Goal: Feedback & Contribution: Submit feedback/report problem

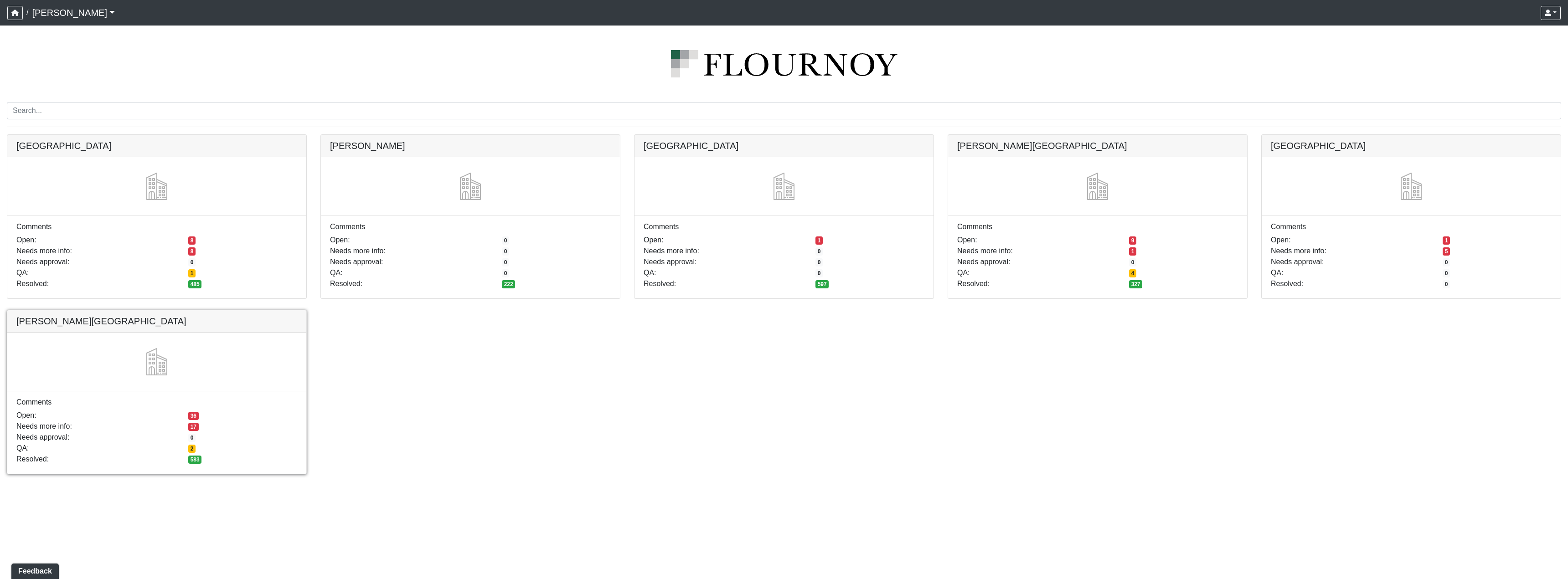
click at [258, 311] on link at bounding box center [156, 311] width 299 height 0
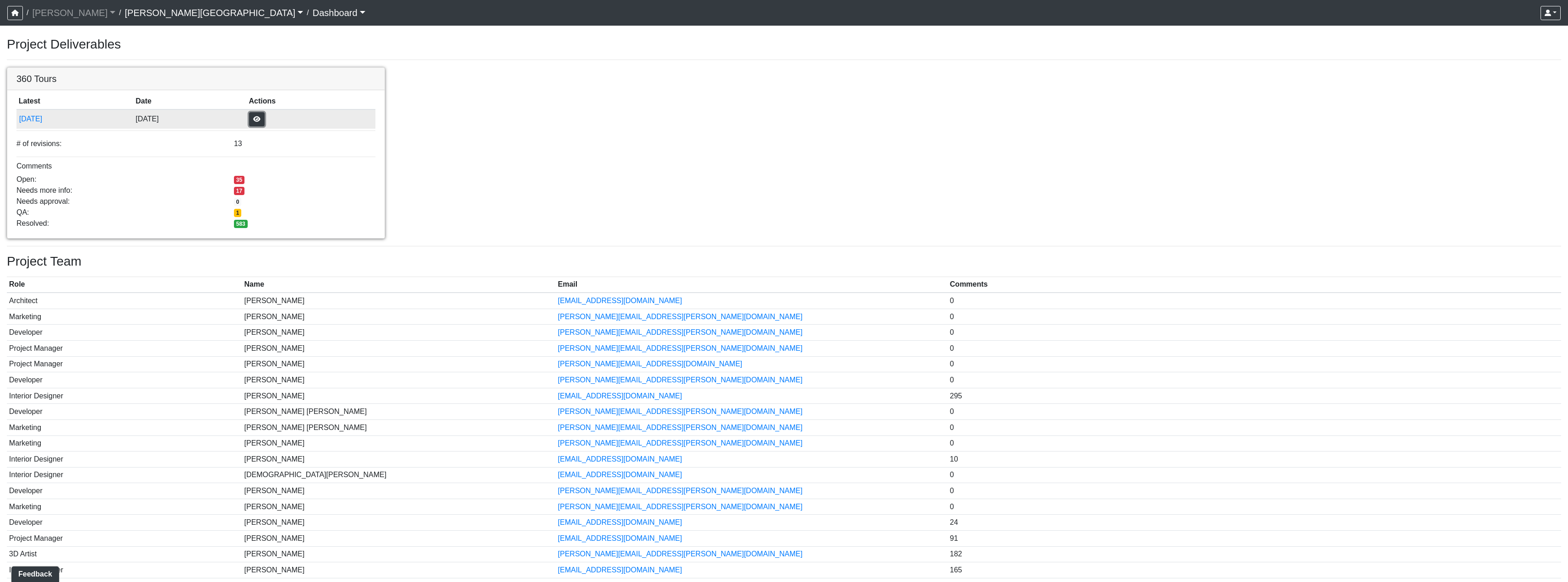
click at [265, 120] on button "button" at bounding box center [257, 120] width 16 height 14
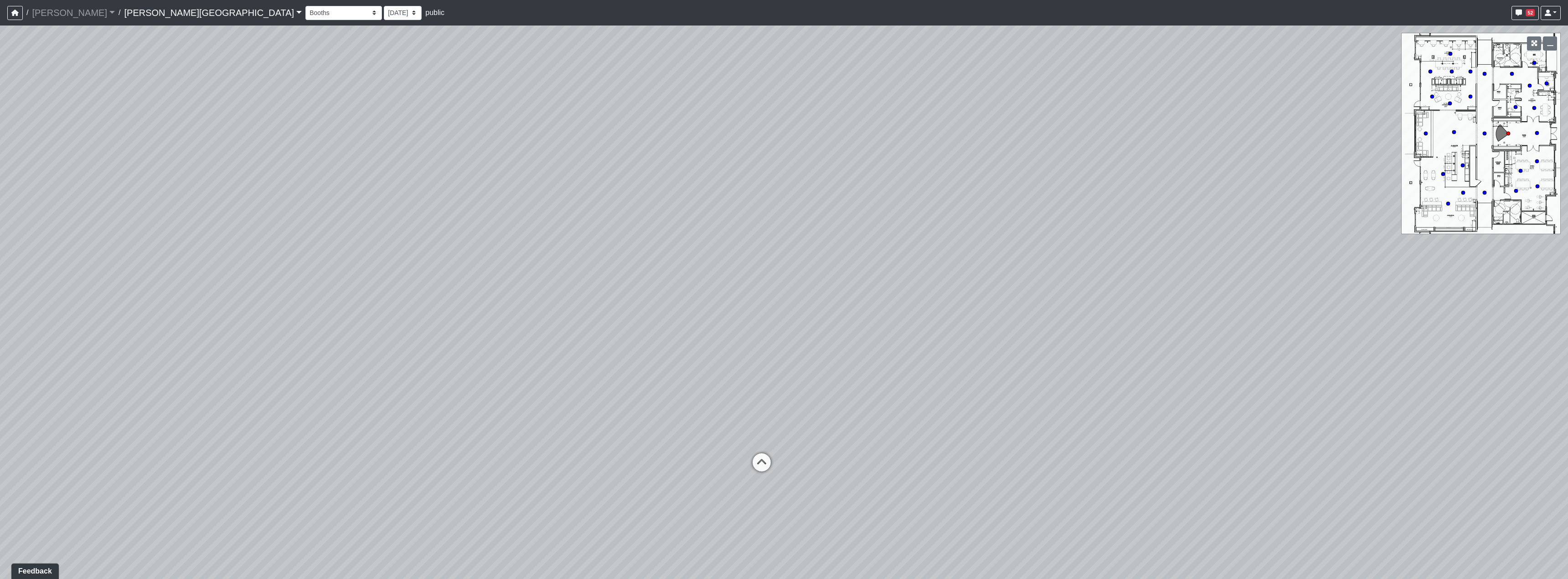
drag, startPoint x: 950, startPoint y: 360, endPoint x: 334, endPoint y: 241, distance: 627.4
click at [334, 241] on div "Loading... Hallway - Hallway 2 Loading... Entry" at bounding box center [784, 302] width 1568 height 554
drag, startPoint x: 1050, startPoint y: 259, endPoint x: 1567, endPoint y: 302, distance: 518.8
click at [1567, 281] on div "Loading... Hallway - Hallway 2 Loading... Entry" at bounding box center [784, 302] width 1568 height 554
click at [540, 282] on div "Loading... Hallway - Hallway 2 Loading... Entry" at bounding box center [784, 302] width 1568 height 554
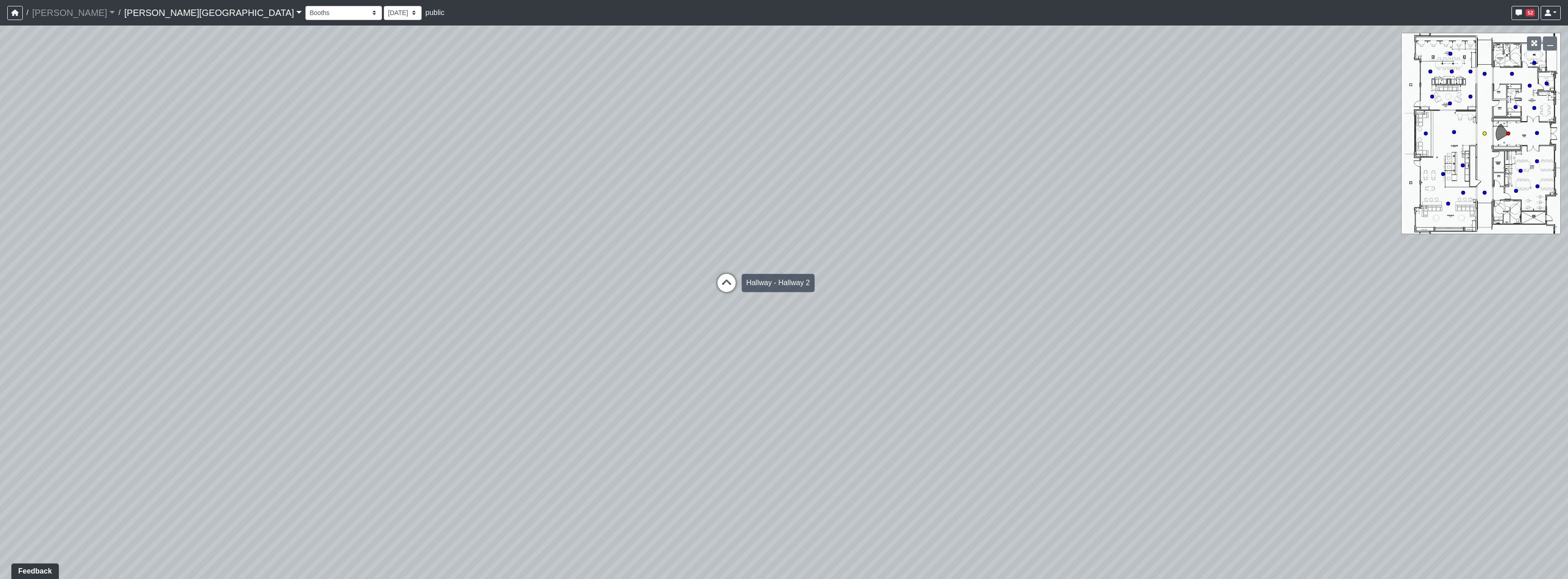
click at [714, 283] on icon at bounding box center [726, 287] width 27 height 27
click at [719, 261] on icon at bounding box center [714, 256] width 27 height 27
select select "2p1LcMW7A2doxWKe2HrzBw"
drag, startPoint x: 879, startPoint y: 432, endPoint x: 1115, endPoint y: 492, distance: 243.5
click at [1115, 492] on div "Loading... Hallway - Hallway 2 Loading... Entry Loading... Clubroom - Entrance …" at bounding box center [784, 302] width 1568 height 554
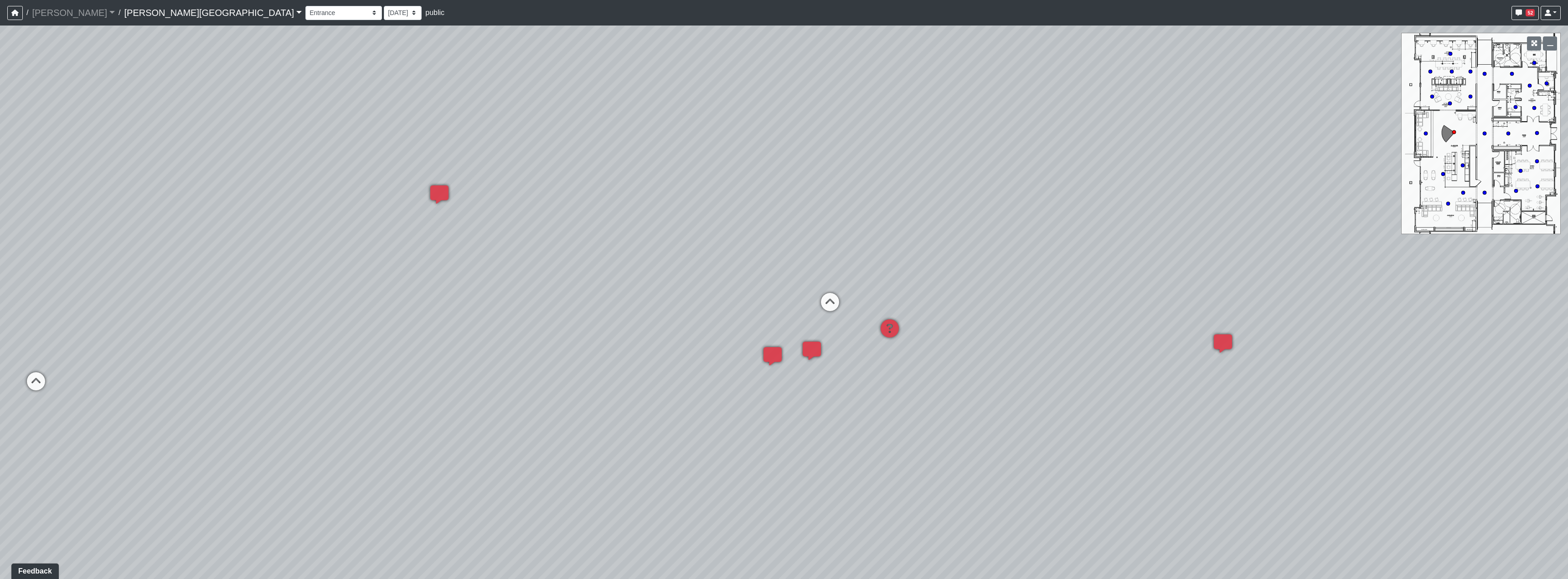
click at [1458, 379] on div "Loading... Hallway - Hallway 2 Loading... Entry Loading... Clubroom - Entrance …" at bounding box center [784, 302] width 1568 height 554
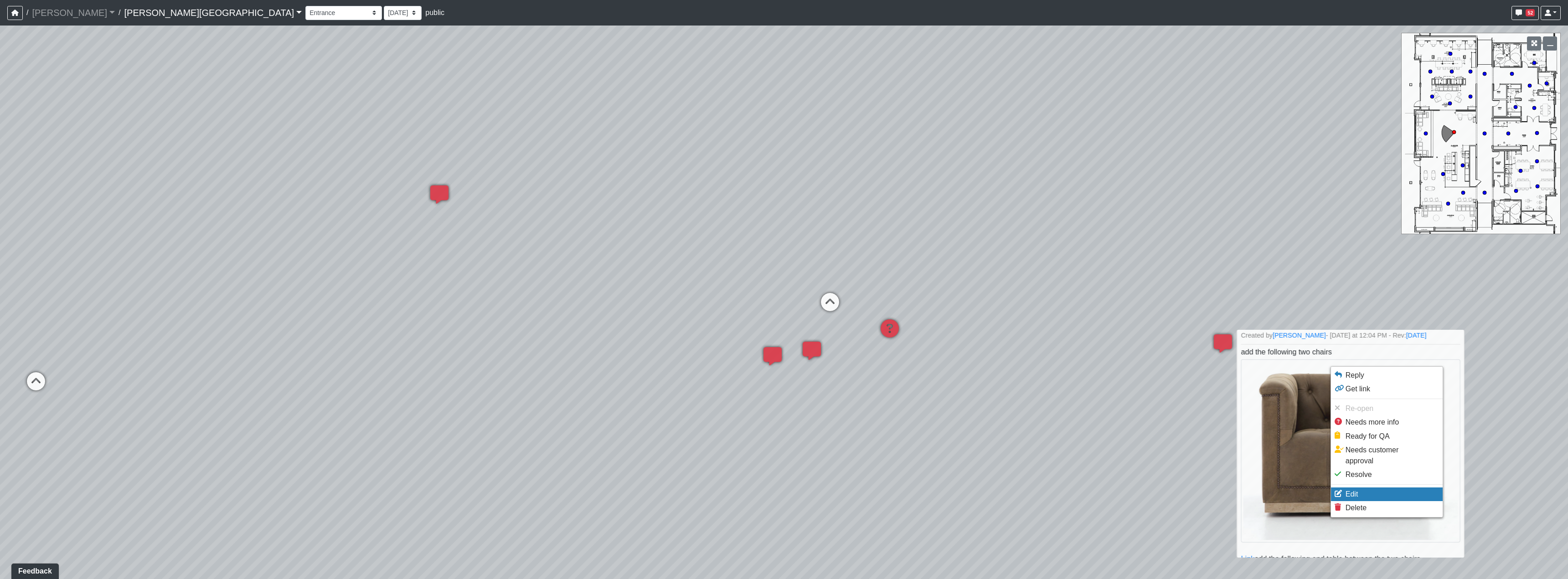
click at [1360, 487] on li "Edit" at bounding box center [1386, 494] width 112 height 13
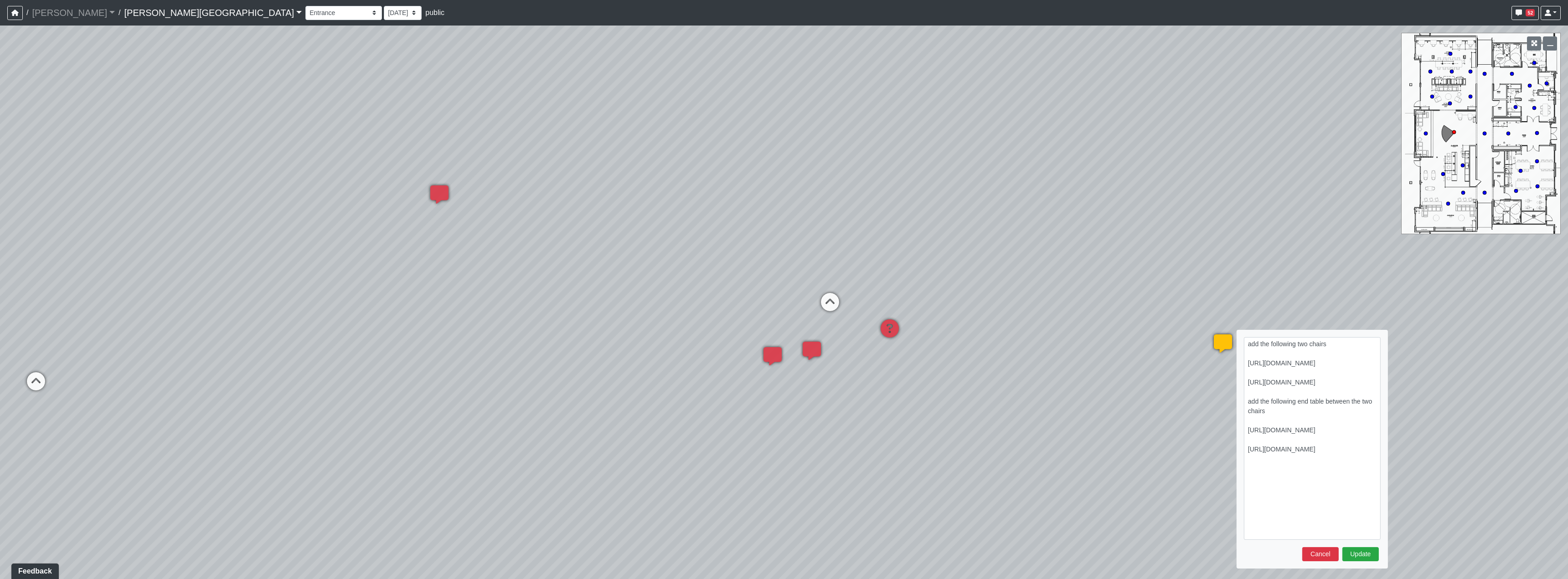
scroll to position [3, 0]
click at [1337, 344] on textarea "add the following two chairs [URL][DOMAIN_NAME] [URL][DOMAIN_NAME] add the foll…" at bounding box center [1312, 439] width 137 height 203
click at [1295, 530] on textarea "add the following two chairs see floorplan of where chairs go below [URL][DOMAI…" at bounding box center [1312, 439] width 137 height 203
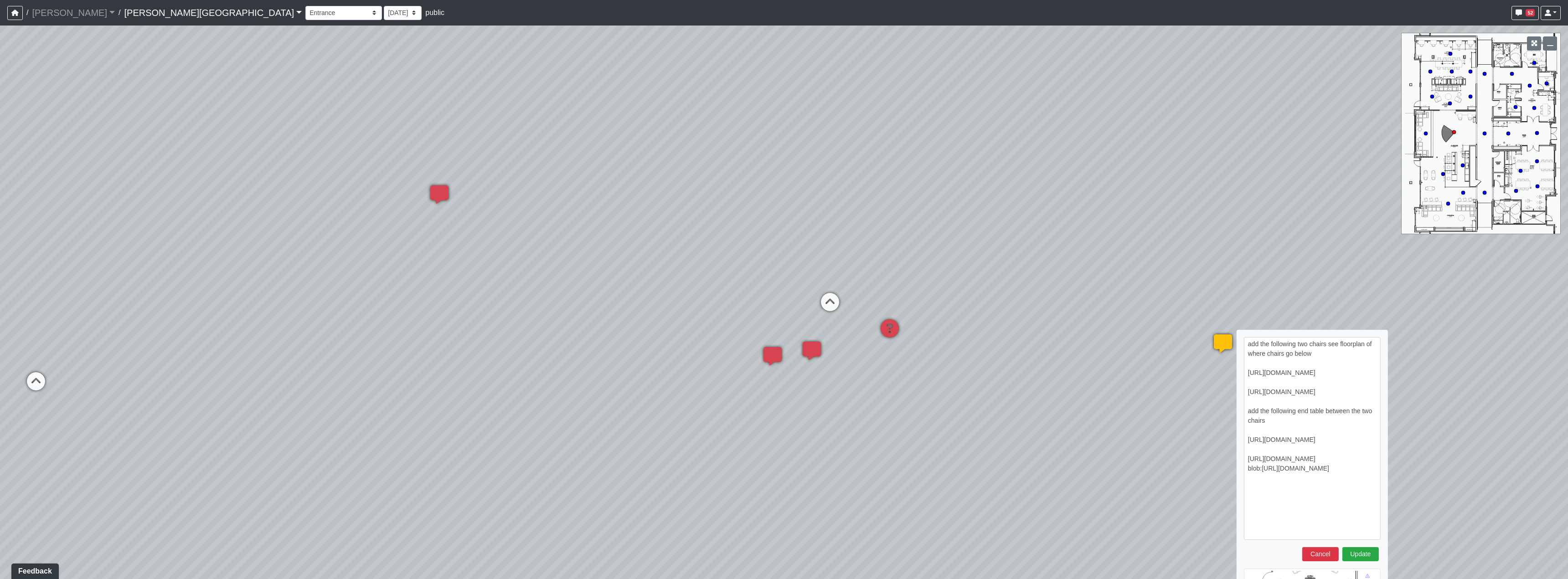
click at [1276, 515] on textarea "add the following two chairs see floorplan of where chairs go below [URL][DOMAI…" at bounding box center [1312, 439] width 137 height 203
drag, startPoint x: 1254, startPoint y: 495, endPoint x: 1267, endPoint y: 510, distance: 19.8
click at [1267, 510] on textarea "add the following two chairs see floorplan of where chairs go below [URL][DOMAI…" at bounding box center [1312, 439] width 137 height 203
type textarea "add the following two chairs see floorplan of where chairs go below [URL][DOMAI…"
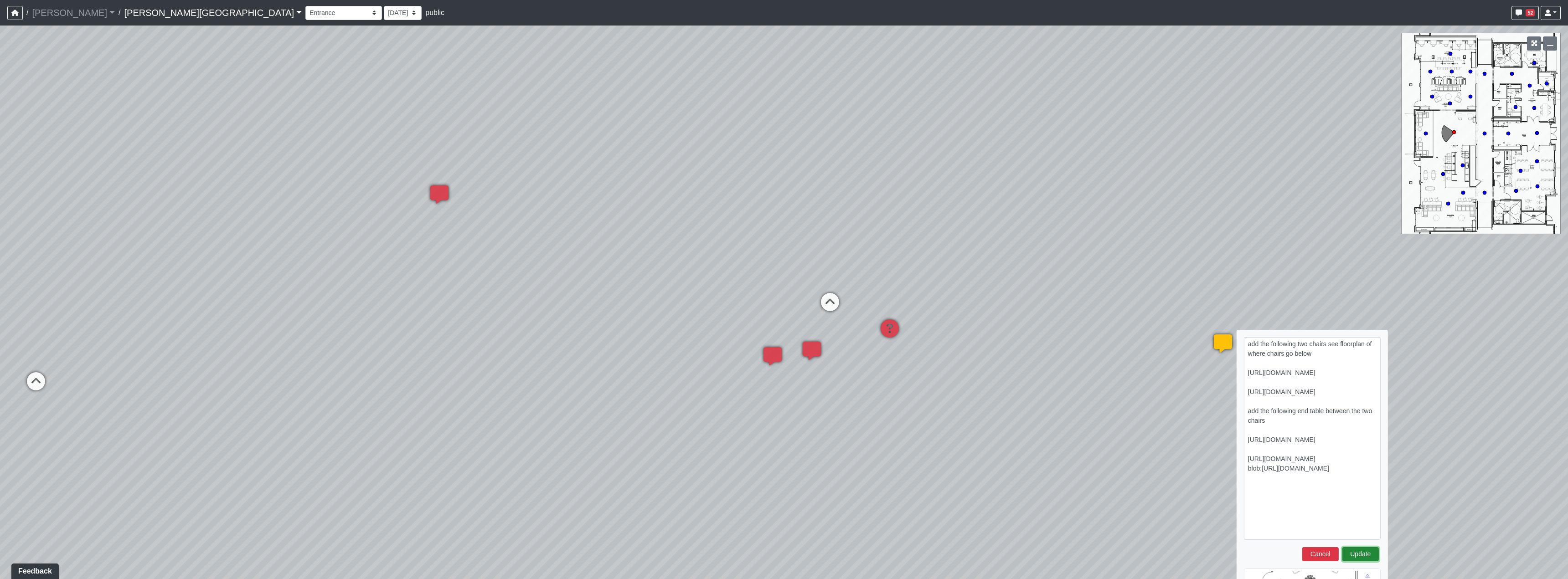
click at [1355, 554] on button "Update" at bounding box center [1361, 554] width 37 height 14
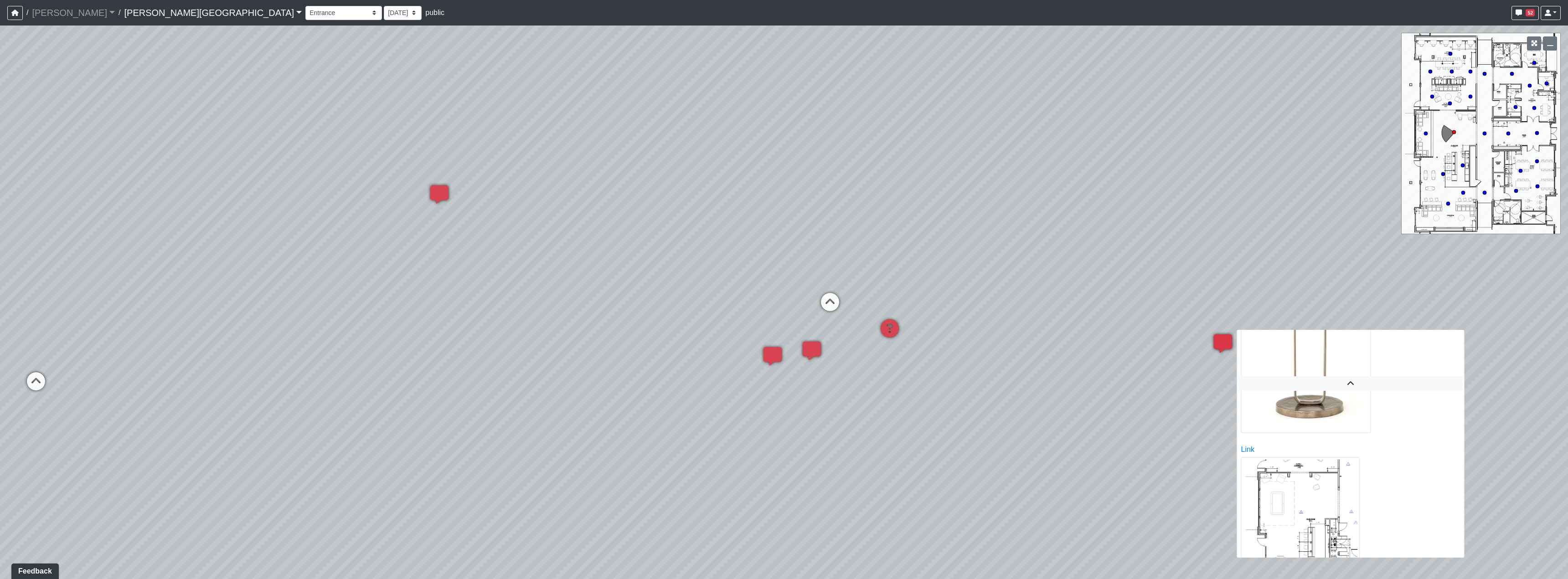
scroll to position [455, 0]
select select "2p1LcMW7A2doxWKe2HrzBw"
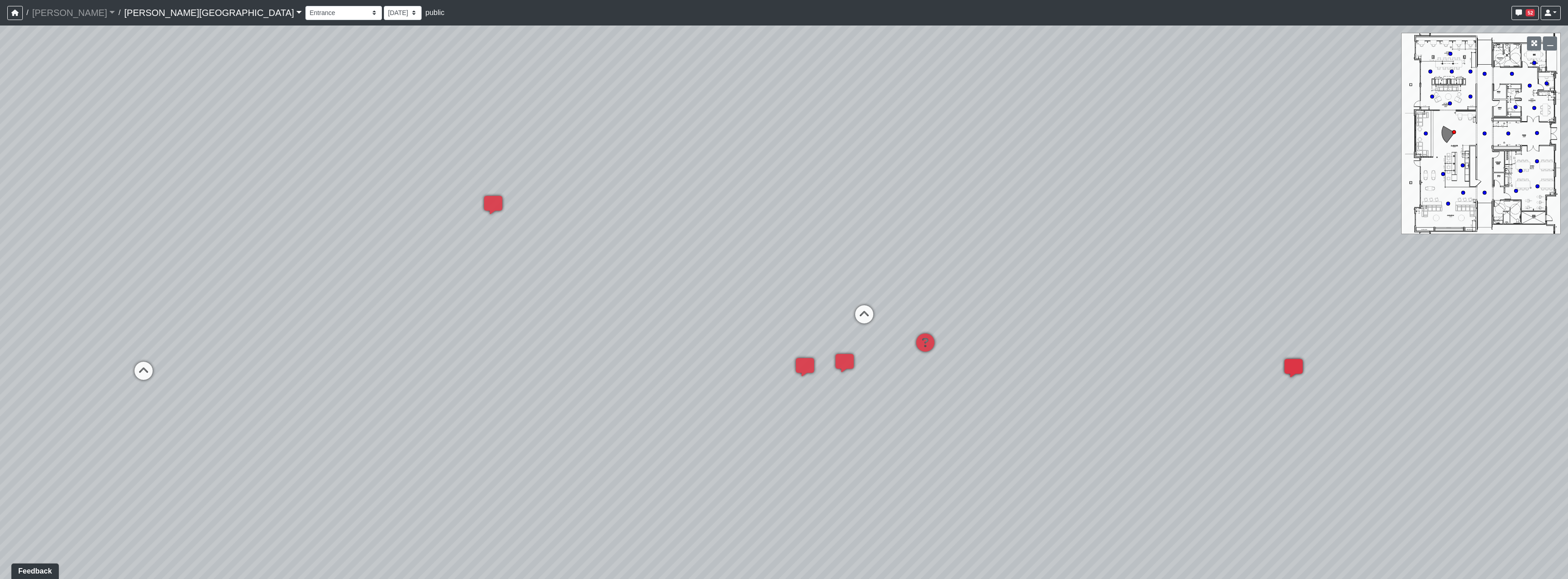
drag, startPoint x: 734, startPoint y: 368, endPoint x: 1095, endPoint y: 442, distance: 368.5
click at [1222, 467] on div "Loading... Hallway - Hallway 2 Loading... Entry Loading... Clubroom - Entrance …" at bounding box center [784, 302] width 1568 height 554
drag, startPoint x: 1008, startPoint y: 428, endPoint x: 897, endPoint y: 337, distance: 143.5
click at [900, 342] on div "Loading... Hallway - Hallway 2 Loading... Entry Loading... Clubroom - Entrance …" at bounding box center [784, 302] width 1568 height 554
drag, startPoint x: 892, startPoint y: 376, endPoint x: 663, endPoint y: 349, distance: 230.6
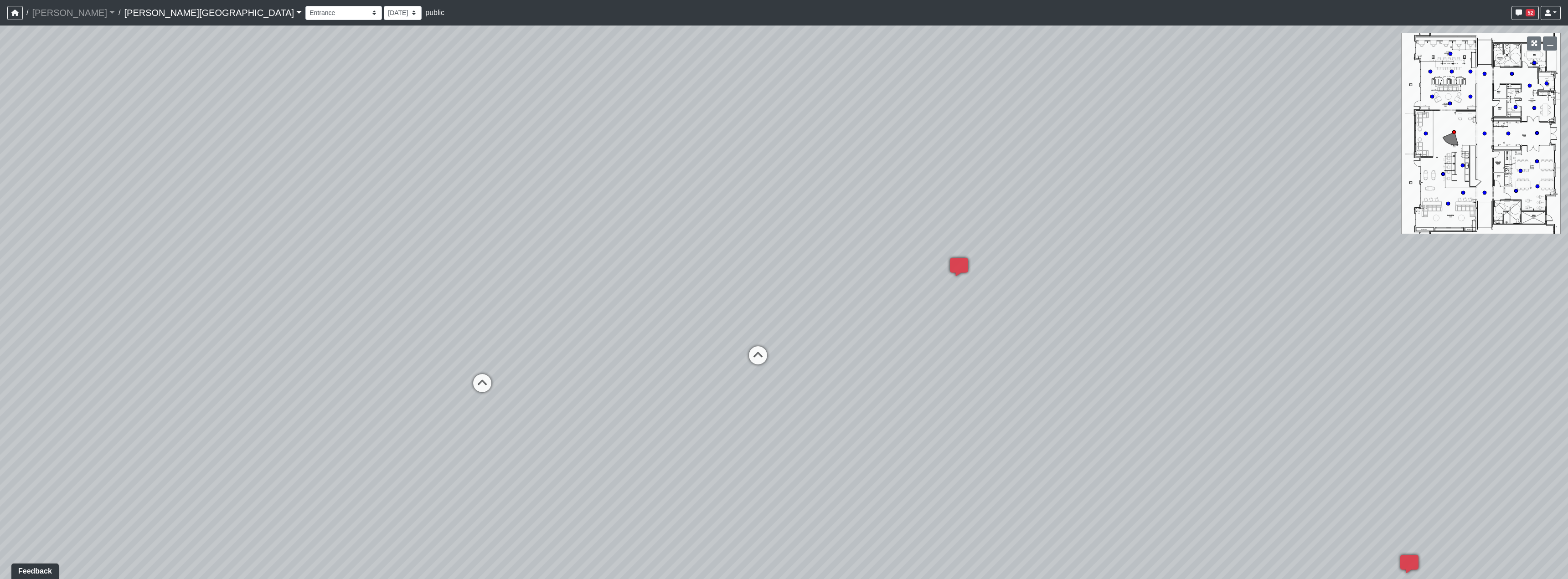
click at [619, 354] on div "Loading... Hallway - Hallway 2 Loading... Entry Loading... Clubroom - Entrance …" at bounding box center [784, 302] width 1568 height 554
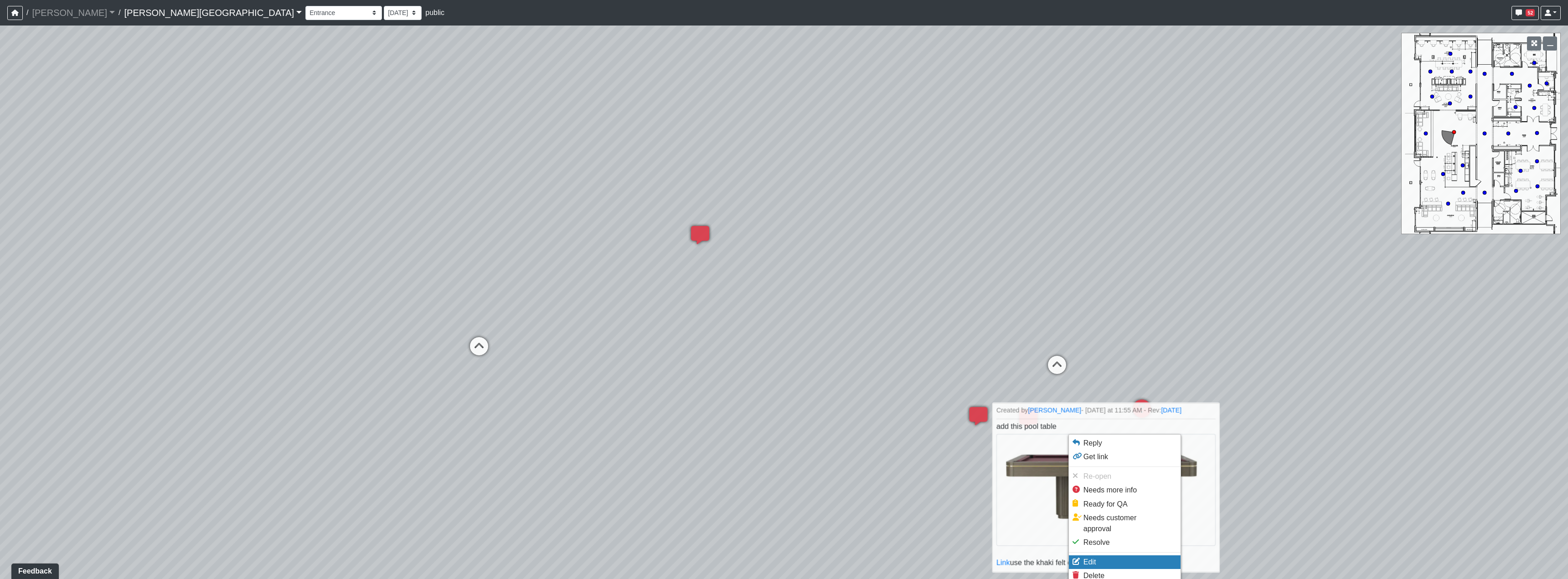
click at [1105, 556] on li "Edit" at bounding box center [1124, 562] width 112 height 13
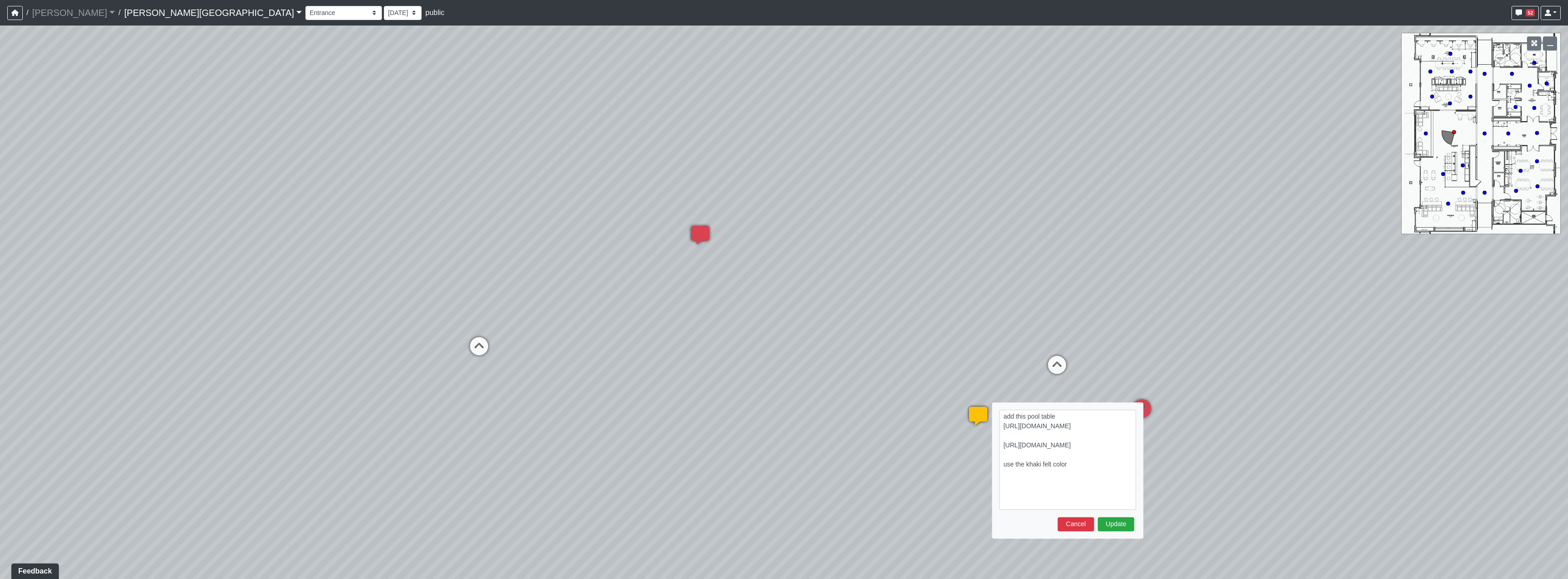
click at [1076, 415] on textarea "add this pool table [URL][DOMAIN_NAME] [URL][DOMAIN_NAME] use the khaki felt co…" at bounding box center [1067, 460] width 137 height 100
click at [1074, 489] on textarea "add this pool table see floorplan below [URL][DOMAIN_NAME] [URL][DOMAIN_NAME] u…" at bounding box center [1067, 460] width 137 height 100
type textarea "add this pool table see floorplan below [URL][DOMAIN_NAME] [URL][DOMAIN_NAME] b…"
click at [1118, 542] on button "Update" at bounding box center [1116, 544] width 37 height 14
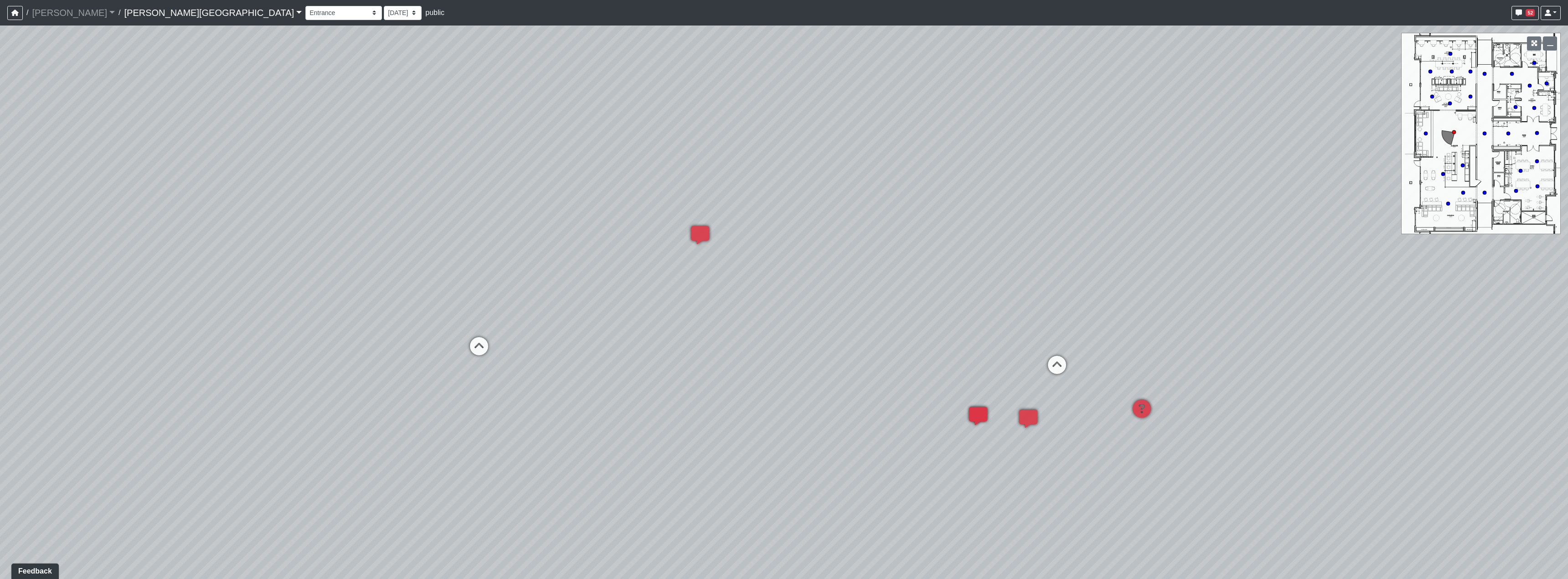
drag, startPoint x: 799, startPoint y: 400, endPoint x: 945, endPoint y: 406, distance: 146.1
click at [911, 400] on div "Loading... Hallway - Hallway 2 Loading... Entry Loading... Clubroom - Entrance …" at bounding box center [784, 302] width 1568 height 554
click at [830, 325] on icon at bounding box center [822, 329] width 27 height 27
select select "5RUyaef5Fa75NHkmRDMvrW"
drag, startPoint x: 970, startPoint y: 447, endPoint x: 864, endPoint y: 379, distance: 125.9
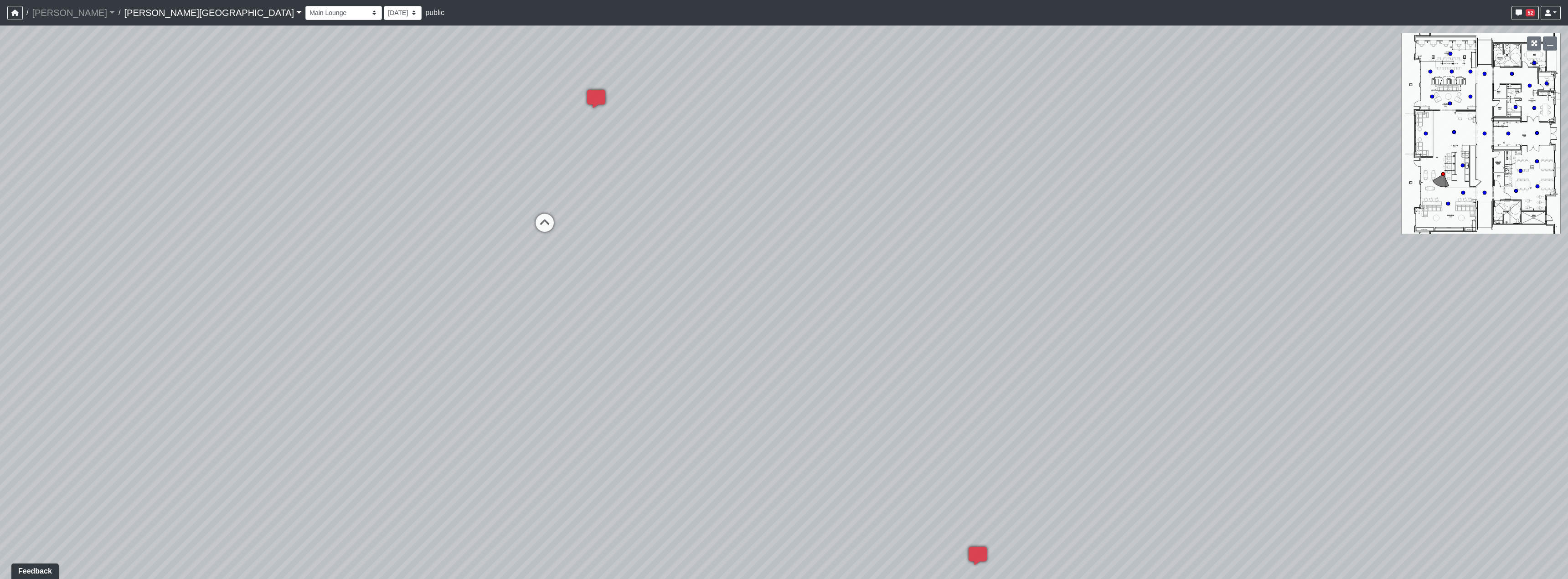
click at [874, 387] on div "Loading... Hallway - Hallway 2 Loading... Entry Loading... Clubroom - Entrance …" at bounding box center [784, 302] width 1568 height 554
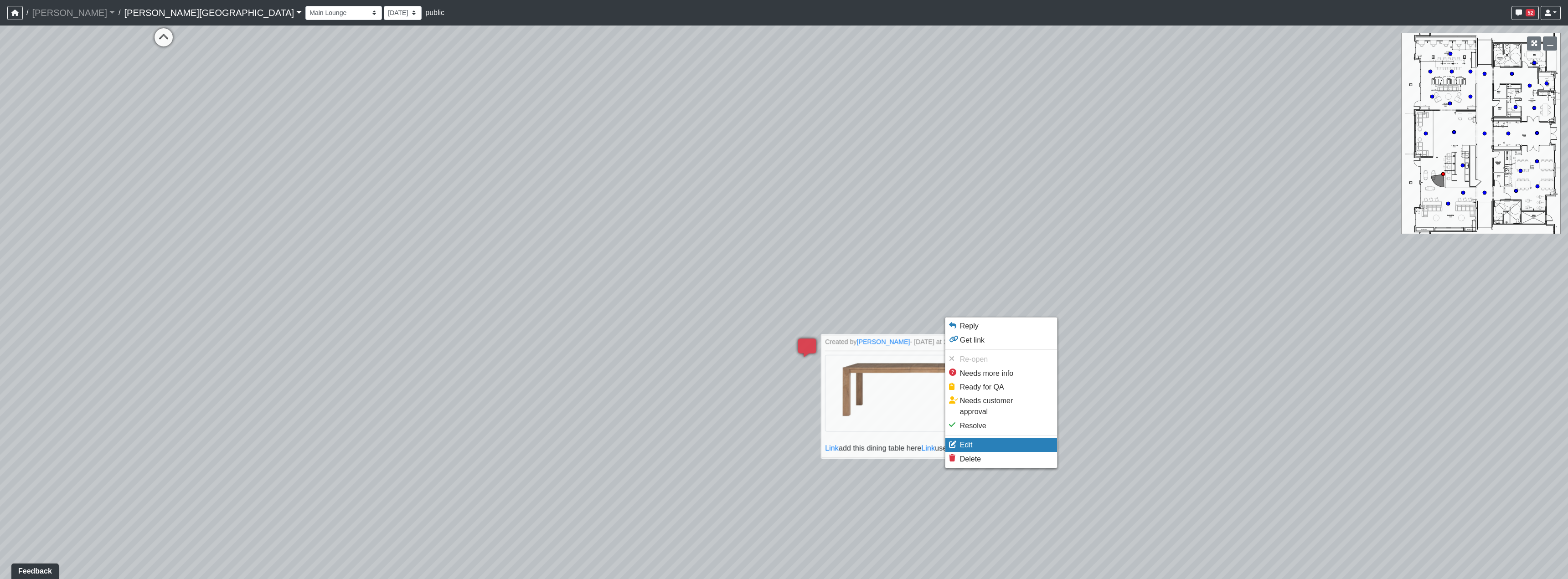
click at [985, 438] on li "Edit" at bounding box center [1001, 444] width 112 height 13
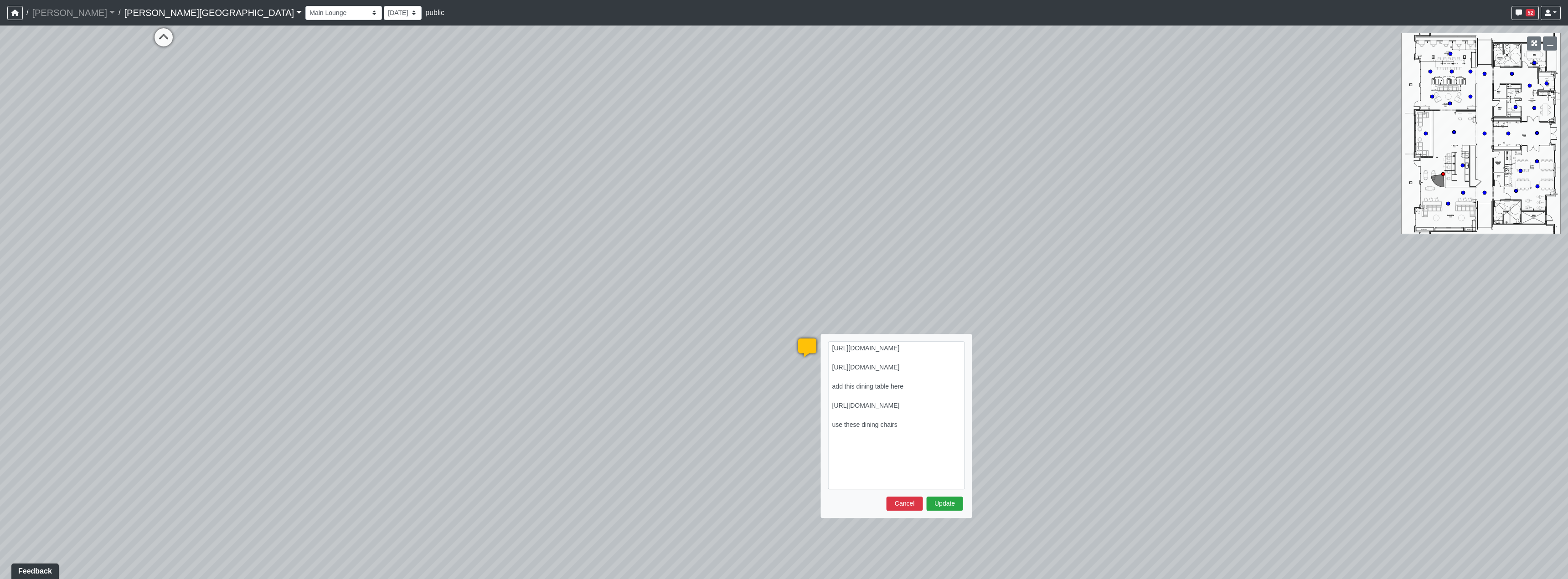
click at [831, 347] on textarea "[URL][DOMAIN_NAME] [URL][DOMAIN_NAME] add this dining table here [URL][DOMAIN_N…" at bounding box center [897, 416] width 137 height 148
type textarea "blob:[URL][DOMAIN_NAME][DOMAIN_NAME] [URL][DOMAIN_NAME] add this dining table h…"
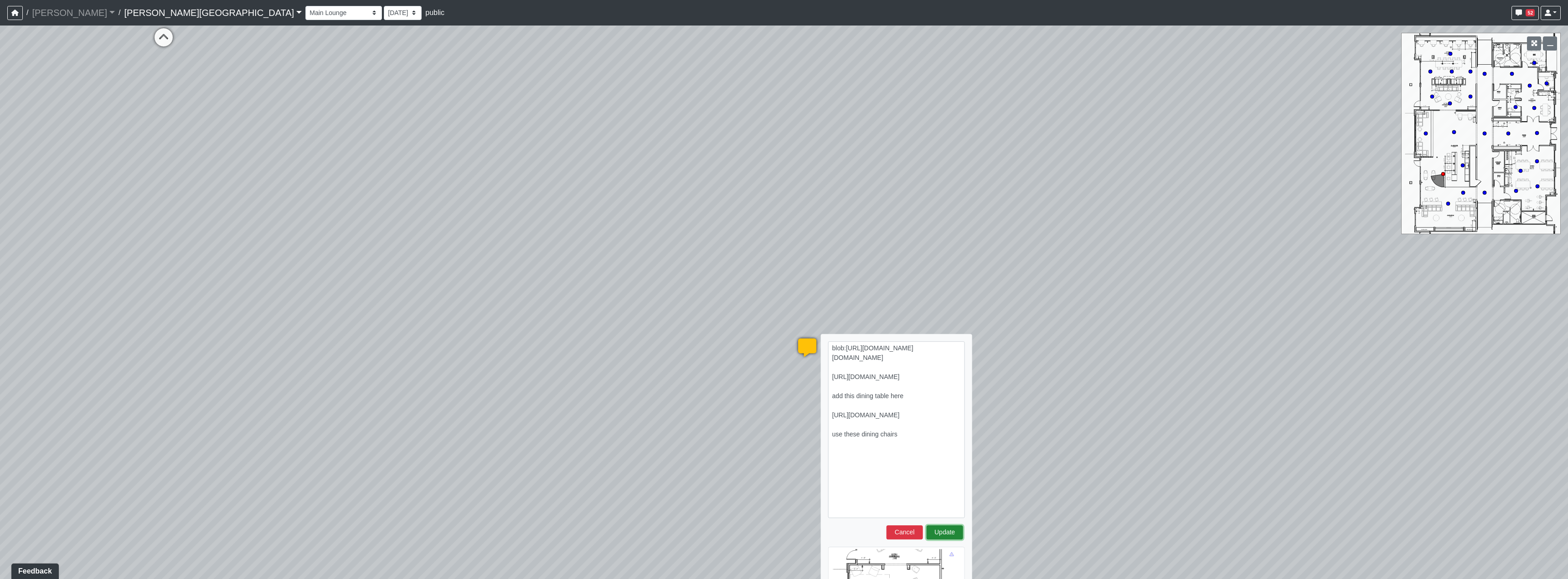
click at [942, 537] on button "Update" at bounding box center [945, 533] width 37 height 14
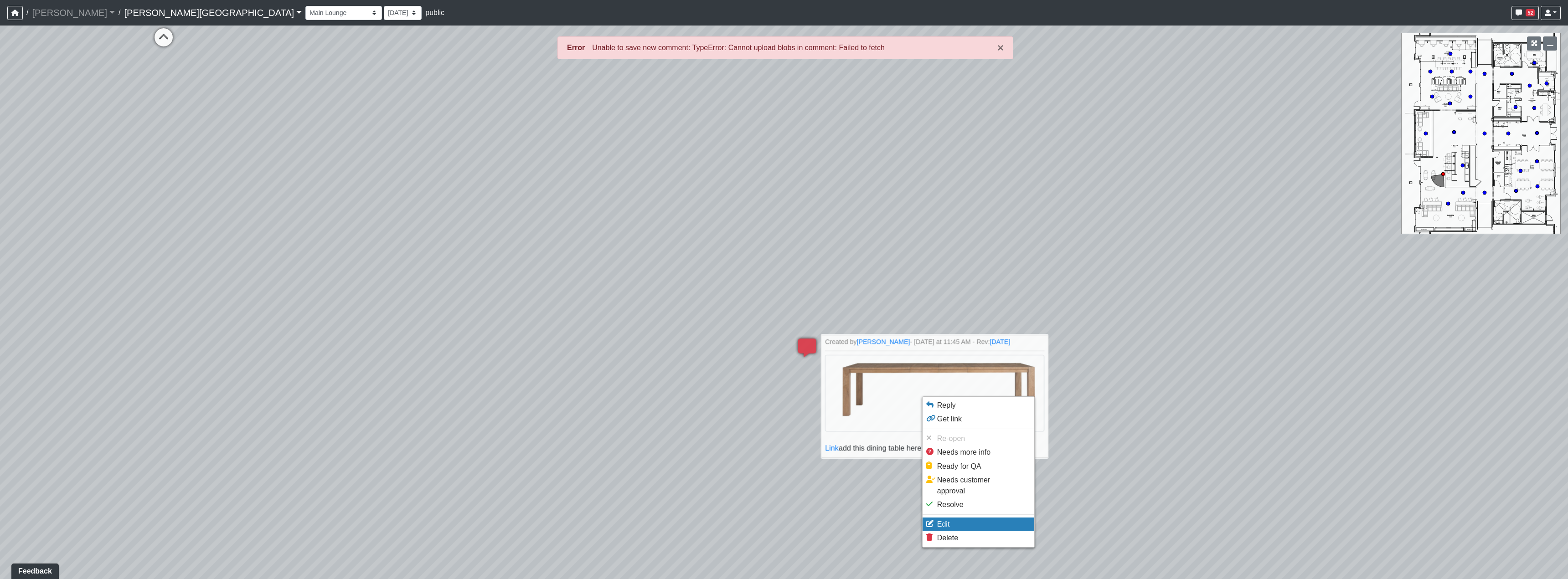
click at [952, 518] on li "Edit" at bounding box center [978, 524] width 112 height 13
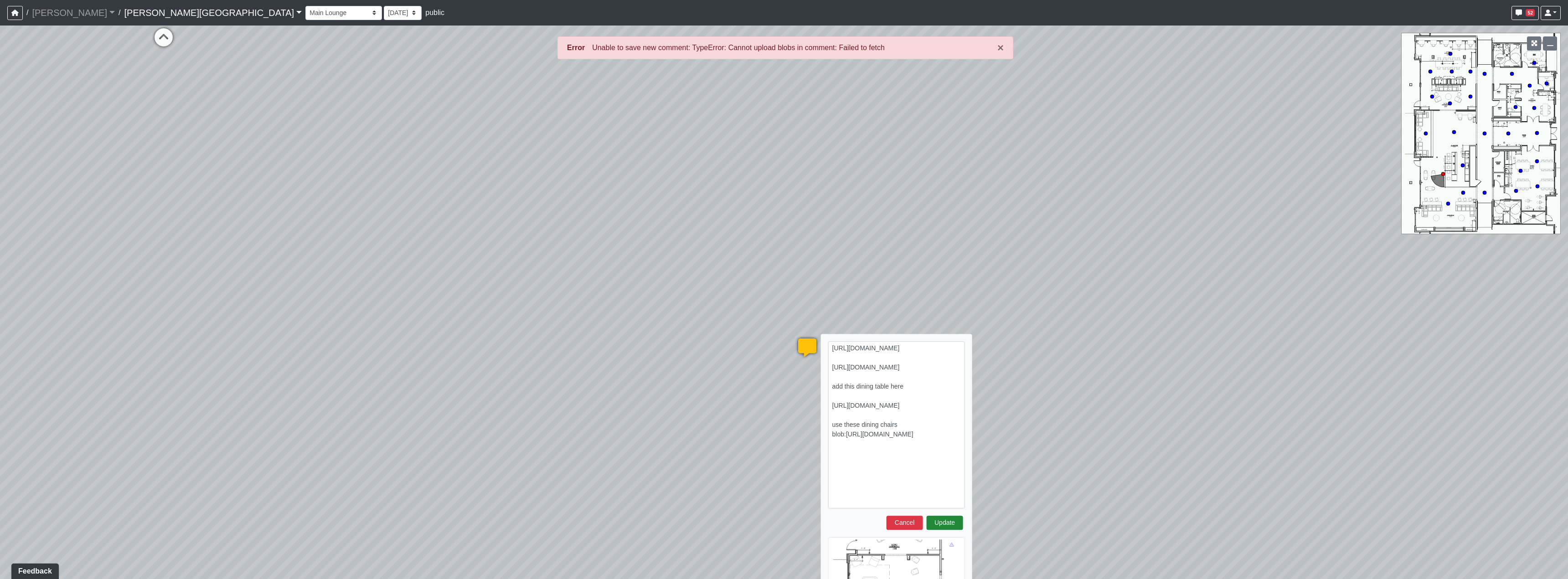
type textarea "[URL][DOMAIN_NAME] [URL][DOMAIN_NAME] add this dining table here [URL][DOMAIN_N…"
click at [953, 522] on button "Update" at bounding box center [945, 523] width 37 height 14
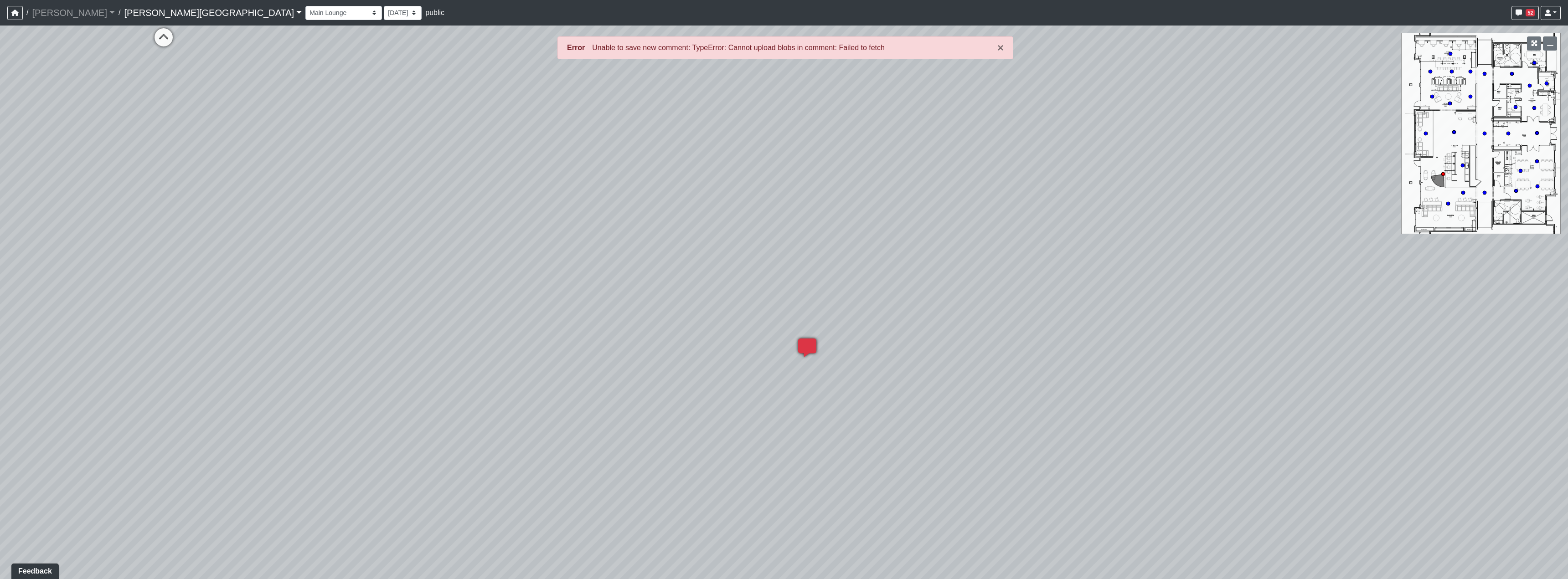
drag, startPoint x: 707, startPoint y: 370, endPoint x: 1051, endPoint y: 393, distance: 344.8
click at [1010, 387] on div "Loading... Hallway - Hallway 2 Loading... Entry Loading... Clubroom - Entrance …" at bounding box center [784, 302] width 1568 height 554
select select "5RUyaef5Fa75NHkmRDMvrW"
drag, startPoint x: 893, startPoint y: 374, endPoint x: 699, endPoint y: 396, distance: 195.2
click at [697, 397] on div "Loading... Hallway - Hallway 2 Loading... Entry Loading... Clubroom - Entrance …" at bounding box center [784, 302] width 1568 height 554
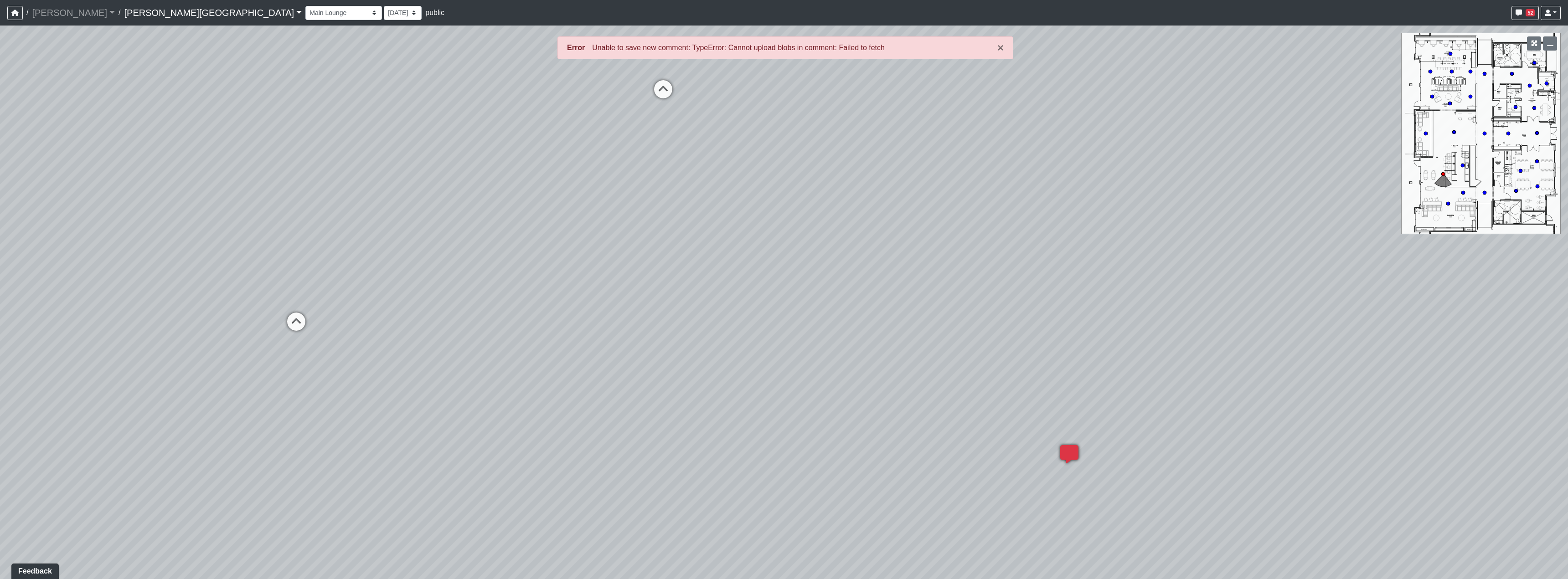
drag, startPoint x: 872, startPoint y: 402, endPoint x: 878, endPoint y: 378, distance: 24.7
click at [833, 444] on div "Loading... Hallway - Hallway 2 Loading... Entry Loading... Clubroom - Entrance …" at bounding box center [784, 302] width 1568 height 554
click at [1015, 297] on span "Add comment" at bounding box center [1023, 298] width 45 height 8
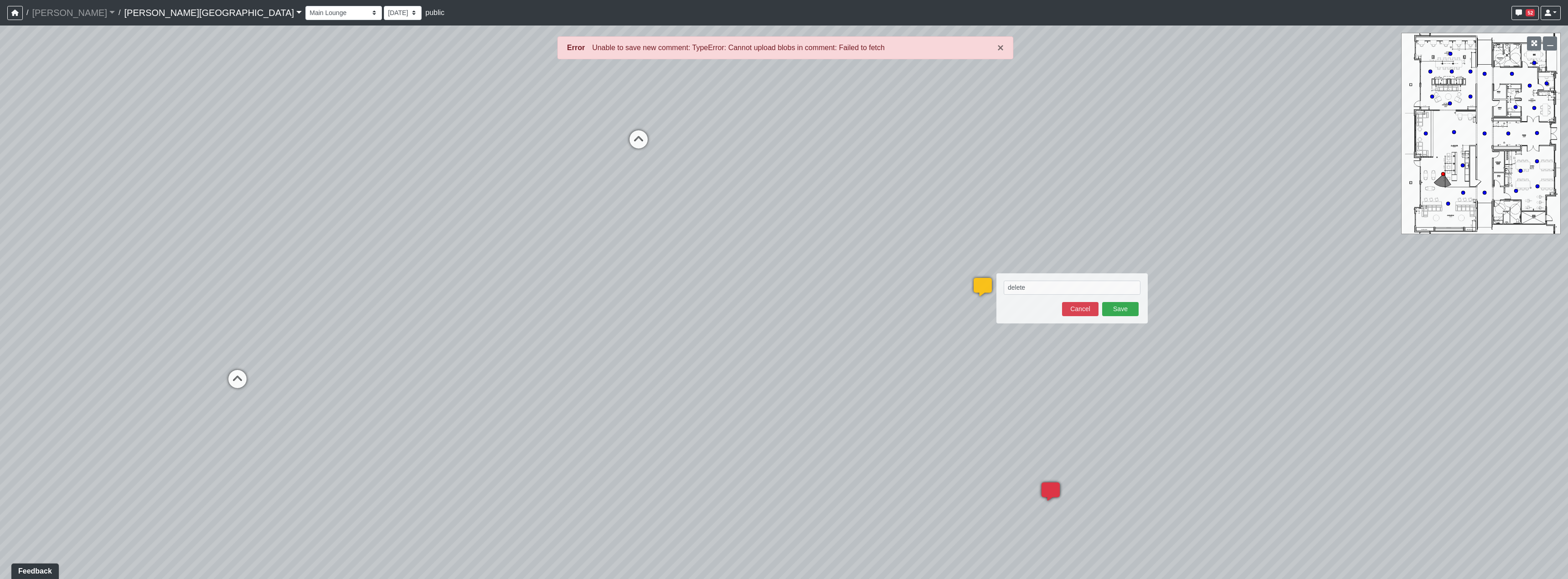
type textarea "delete"
select select "5RUyaef5Fa75NHkmRDMvrW"
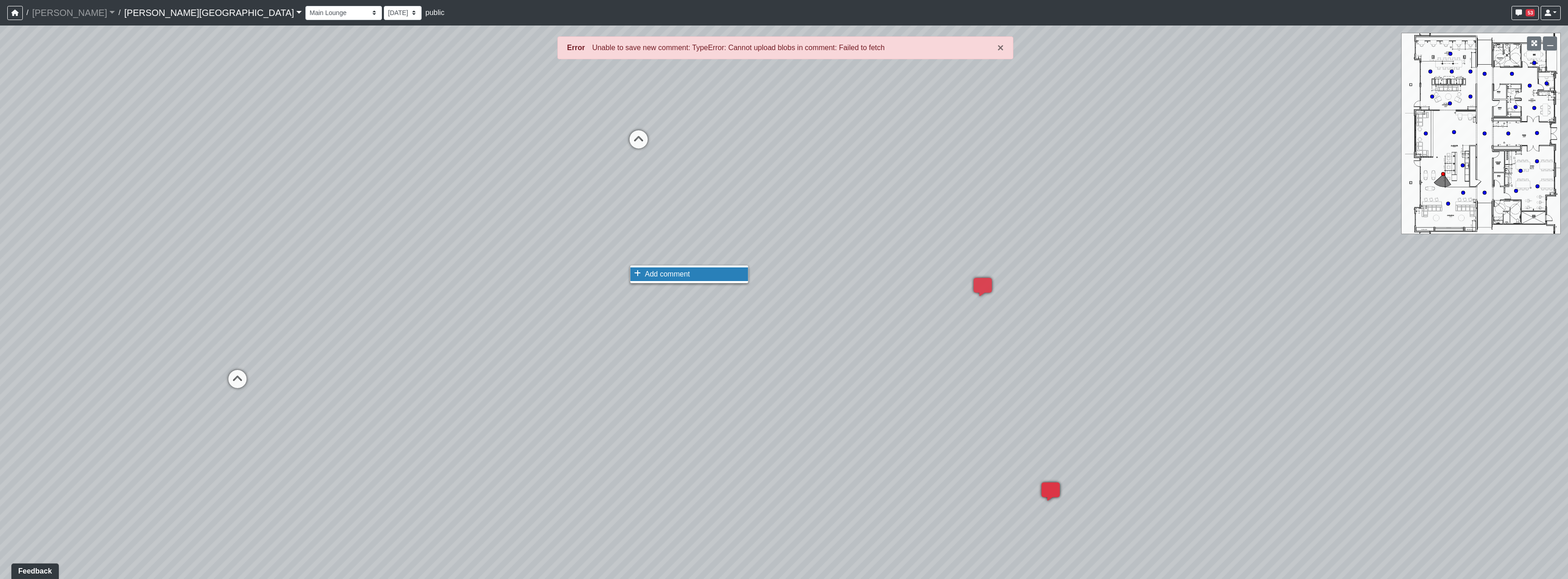
click at [668, 277] on span "Add comment" at bounding box center [668, 274] width 45 height 8
type textarea "delete"
drag, startPoint x: 1207, startPoint y: 298, endPoint x: 620, endPoint y: 285, distance: 587.1
click at [690, 285] on div "Loading... Hallway - Hallway 2 Loading... Entry Loading... Clubroom - Entrance …" at bounding box center [784, 302] width 1568 height 554
drag, startPoint x: 860, startPoint y: 307, endPoint x: 859, endPoint y: 316, distance: 9.1
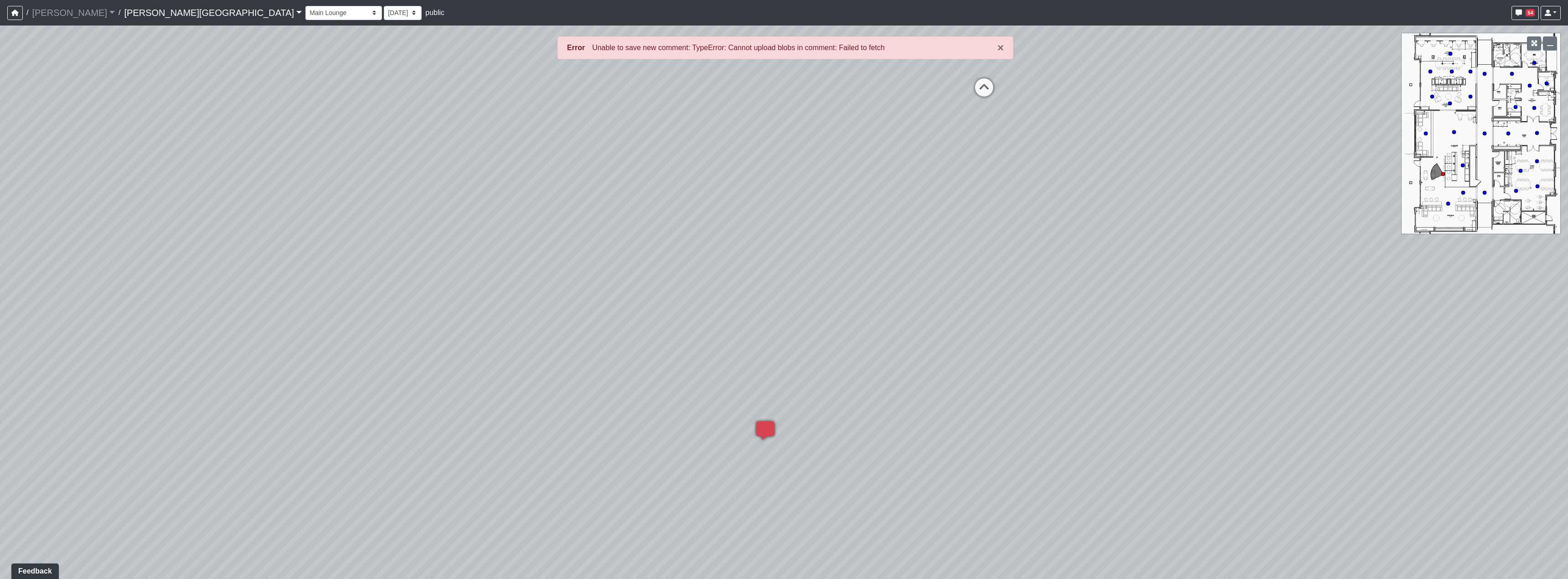
click at [859, 316] on div "Loading... Hallway - Hallway 2 Loading... Entry Loading... Clubroom - Entrance …" at bounding box center [784, 302] width 1568 height 554
drag, startPoint x: 533, startPoint y: 404, endPoint x: 1216, endPoint y: 402, distance: 683.0
click at [1048, 401] on div "Loading... Hallway - Hallway 2 Loading... Entry Loading... Clubroom - Entrance …" at bounding box center [784, 302] width 1568 height 554
drag, startPoint x: 864, startPoint y: 415, endPoint x: 970, endPoint y: 425, distance: 106.5
click at [974, 418] on div "Loading... Hallway - Hallway 2 Loading... Entry Loading... Clubroom - Entrance …" at bounding box center [784, 302] width 1568 height 554
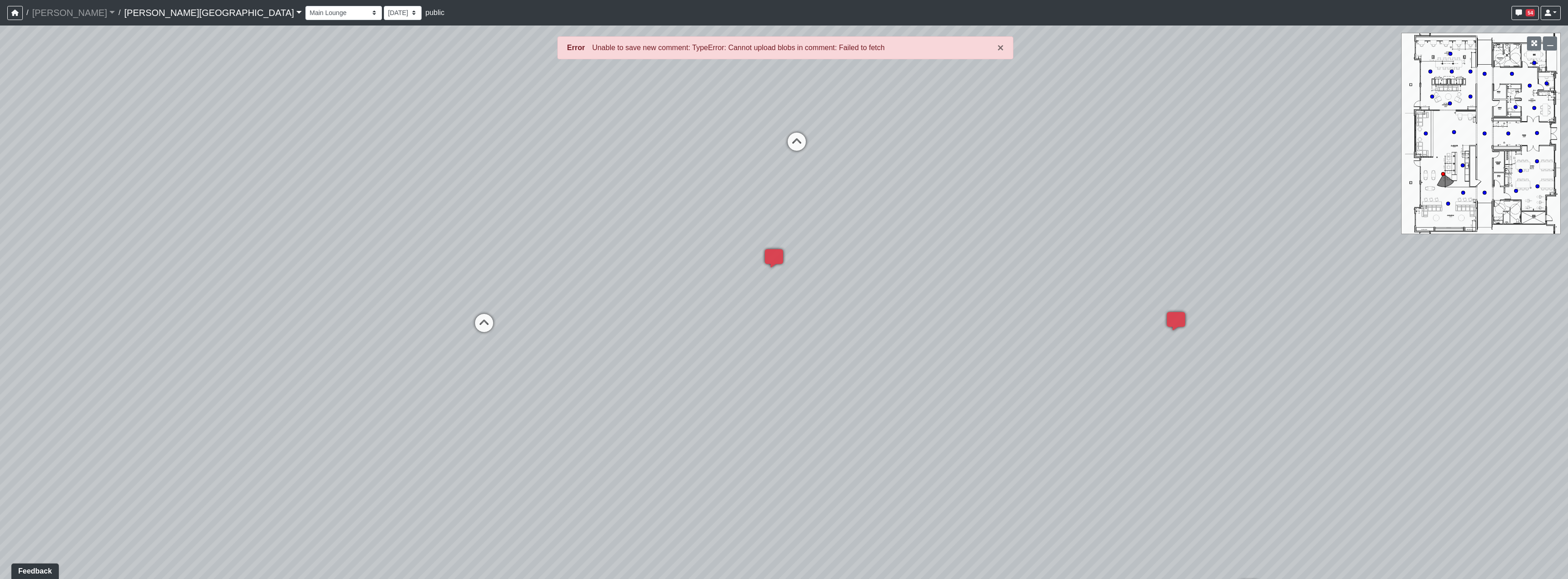
click at [478, 306] on div "Loading... Hallway - Hallway 2 Loading... Entry Loading... Clubroom - Entrance …" at bounding box center [784, 302] width 1568 height 554
click at [480, 320] on icon at bounding box center [484, 328] width 27 height 27
select select "sFhFd7AATeQnHjeJ5y7w8h"
drag, startPoint x: 1169, startPoint y: 351, endPoint x: 744, endPoint y: 270, distance: 432.6
click at [672, 268] on div "Loading... Hallway - Hallway 2 Loading... Entry Loading... Clubroom - Entrance …" at bounding box center [784, 302] width 1568 height 554
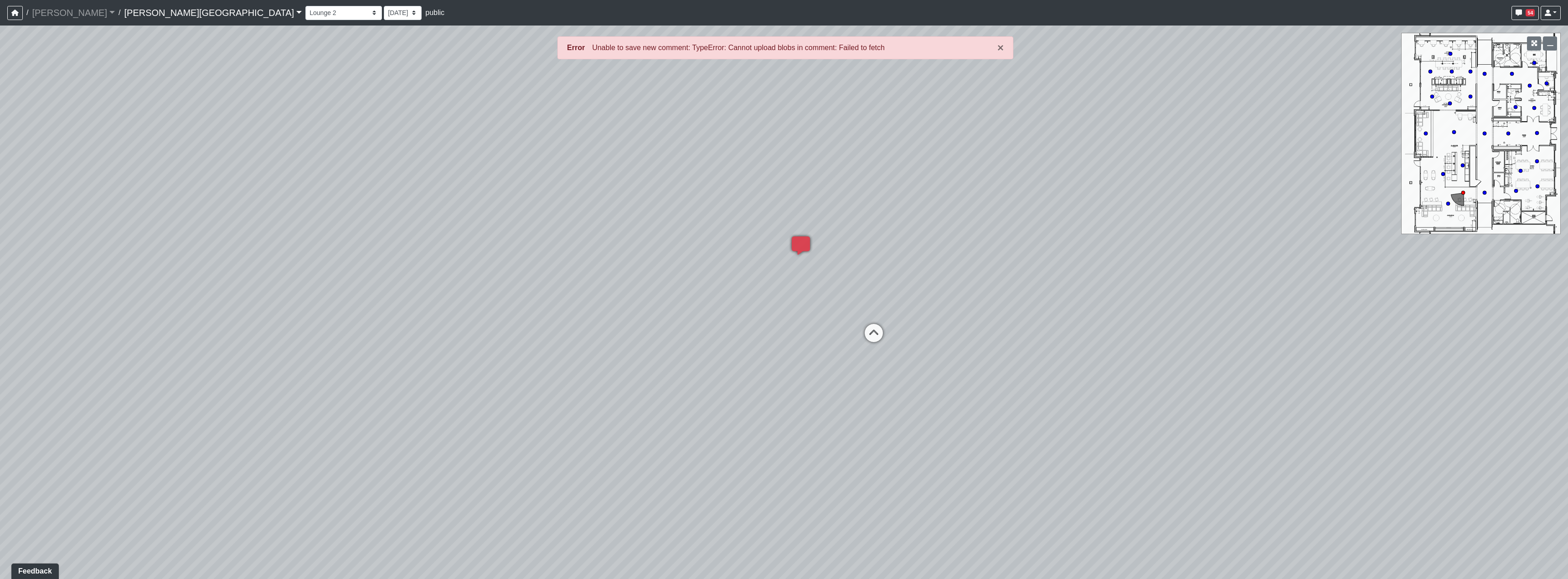
drag, startPoint x: 923, startPoint y: 287, endPoint x: 735, endPoint y: 340, distance: 195.3
click at [735, 340] on div "Loading... Hallway - Hallway 2 Loading... Entry Loading... Clubroom - Entrance …" at bounding box center [784, 302] width 1568 height 554
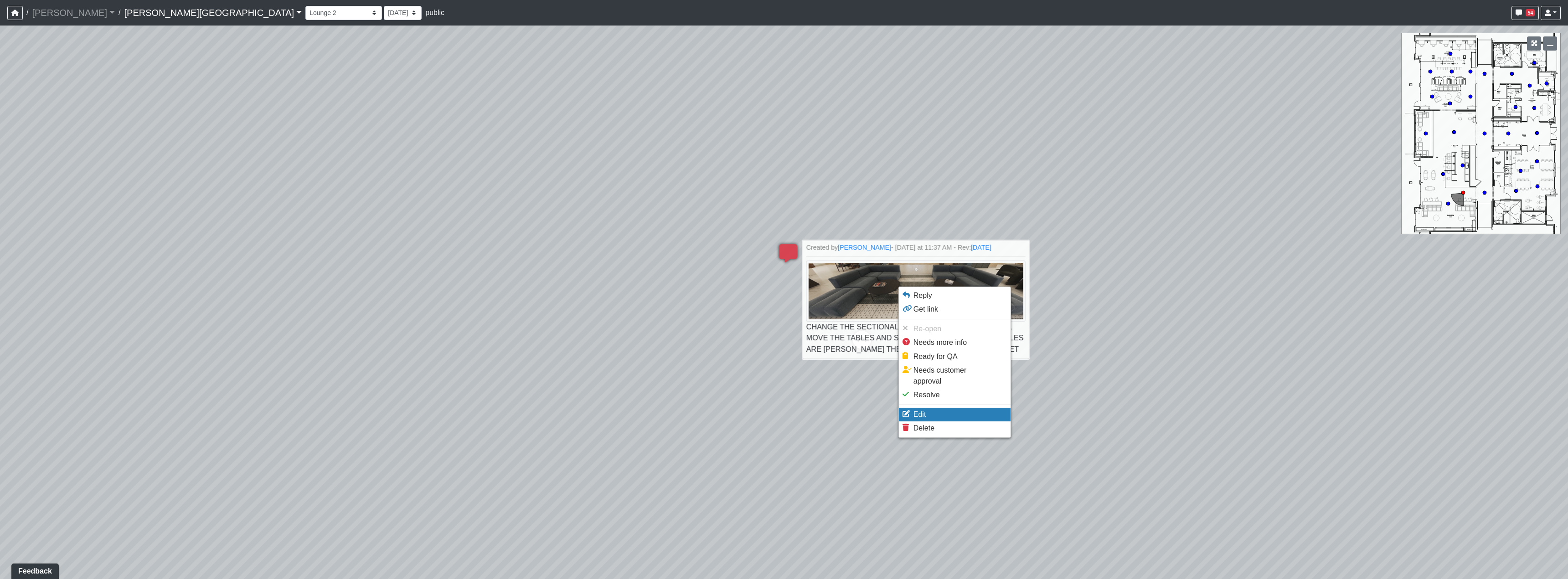
click at [937, 408] on li "Edit" at bounding box center [954, 414] width 112 height 13
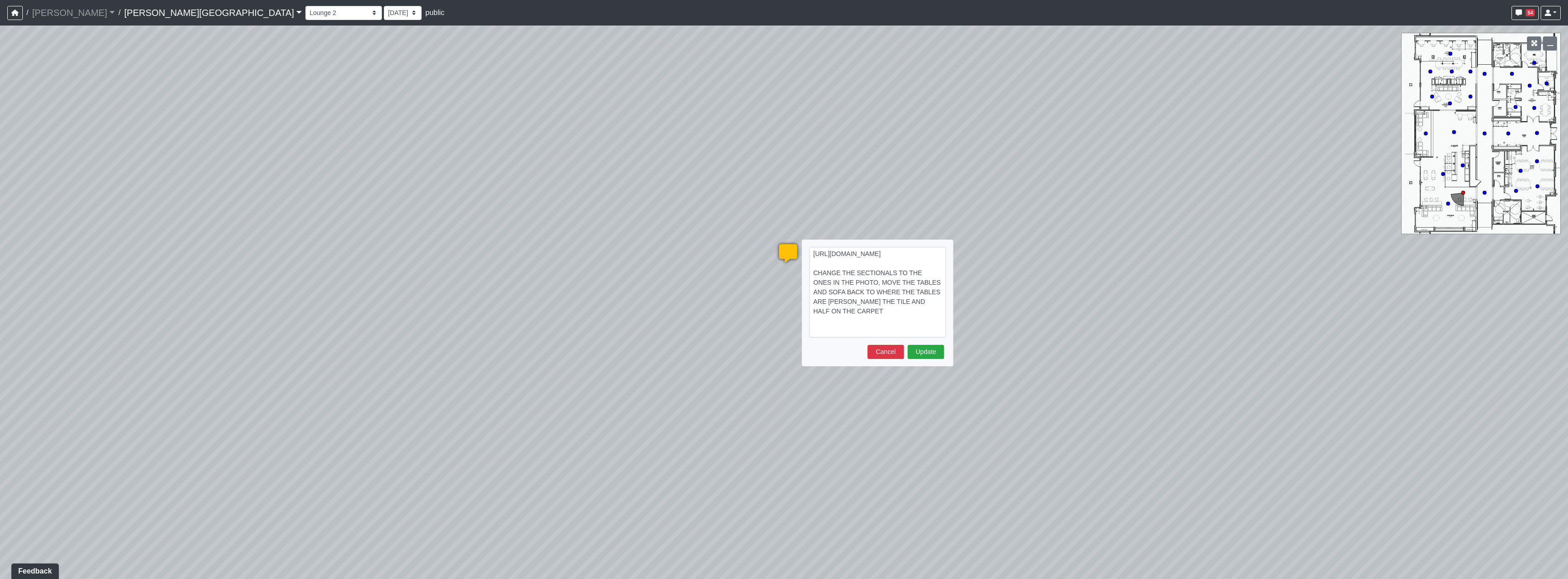
click at [853, 300] on textarea "[URL][DOMAIN_NAME] CHANGE THE SECTIONALS TO THE ONES IN THE PHOTO, MOVE THE TAB…" at bounding box center [877, 292] width 137 height 91
type textarea "[URL][DOMAIN_NAME] CHANGE THE ONLY SECTIONALS TO THE ONES IN THE PHOTO, MOVE TH…"
click at [935, 367] on button "Update" at bounding box center [926, 361] width 37 height 14
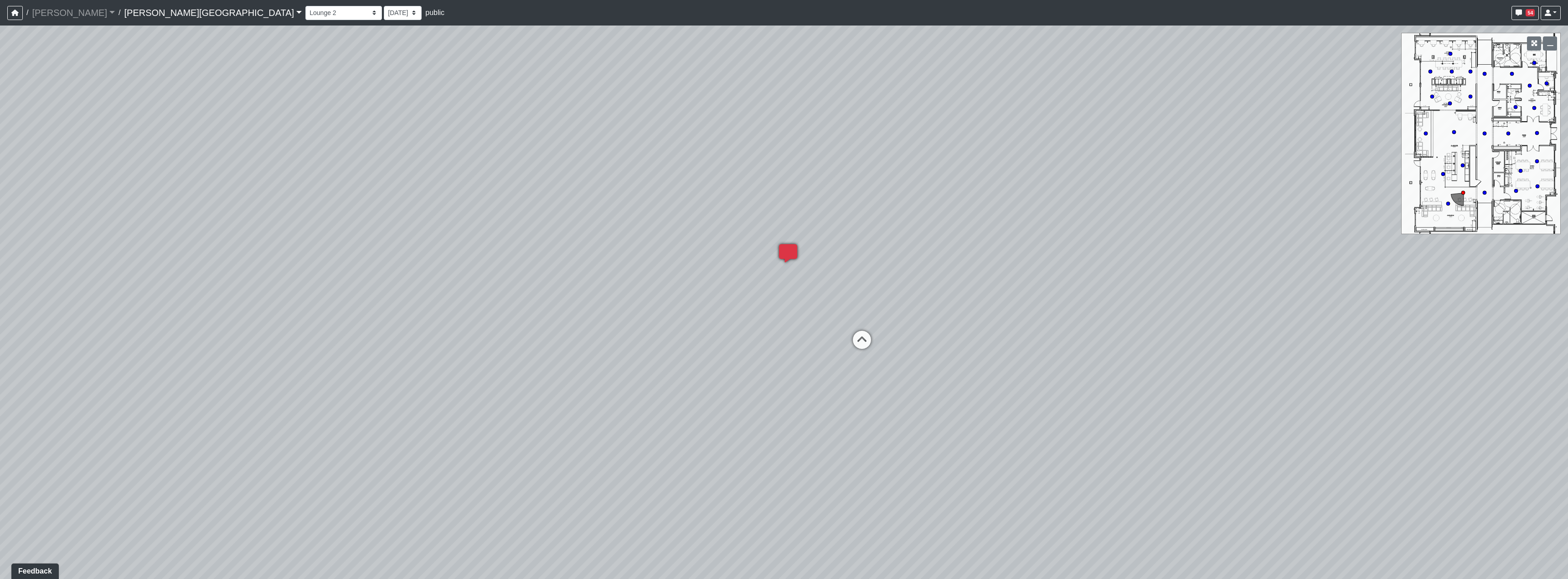
drag, startPoint x: 1288, startPoint y: 387, endPoint x: 661, endPoint y: 403, distance: 627.2
click at [692, 403] on div "Loading... Hallway - Hallway 2 Loading... Entry Loading... Clubroom - Entrance …" at bounding box center [784, 302] width 1568 height 554
drag, startPoint x: 861, startPoint y: 365, endPoint x: 883, endPoint y: 432, distance: 70.5
click at [883, 434] on div "Loading... Hallway - Hallway 2 Loading... Entry Loading... Clubroom - Entrance …" at bounding box center [784, 302] width 1568 height 554
drag, startPoint x: 1108, startPoint y: 411, endPoint x: 876, endPoint y: 383, distance: 233.7
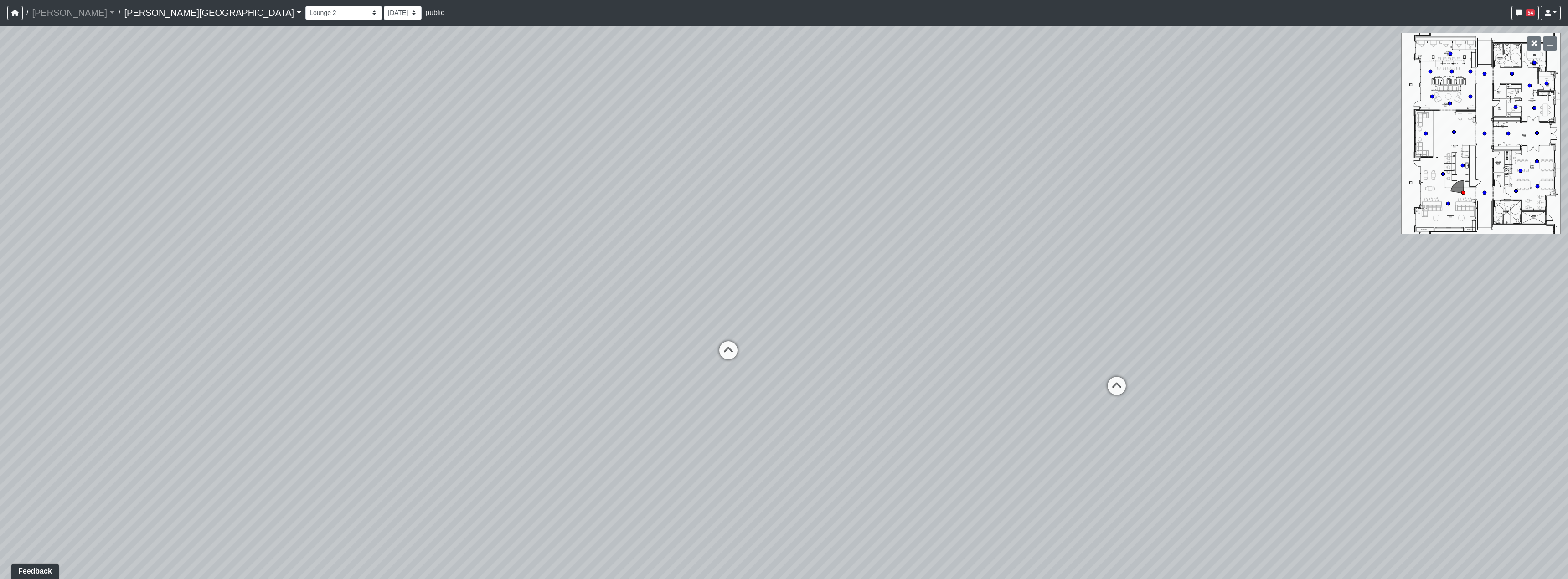
click at [876, 383] on div "Loading... Hallway - Hallway 2 Loading... Entry Loading... Clubroom - Entrance …" at bounding box center [784, 302] width 1568 height 554
click at [585, 337] on icon at bounding box center [584, 342] width 27 height 27
drag, startPoint x: 803, startPoint y: 312, endPoint x: 689, endPoint y: 298, distance: 114.9
click at [653, 312] on div "Loading... Hallway - Hallway 2 Loading... Entry Loading... Clubroom - Entrance …" at bounding box center [784, 302] width 1568 height 554
click at [782, 288] on icon at bounding box center [773, 283] width 27 height 27
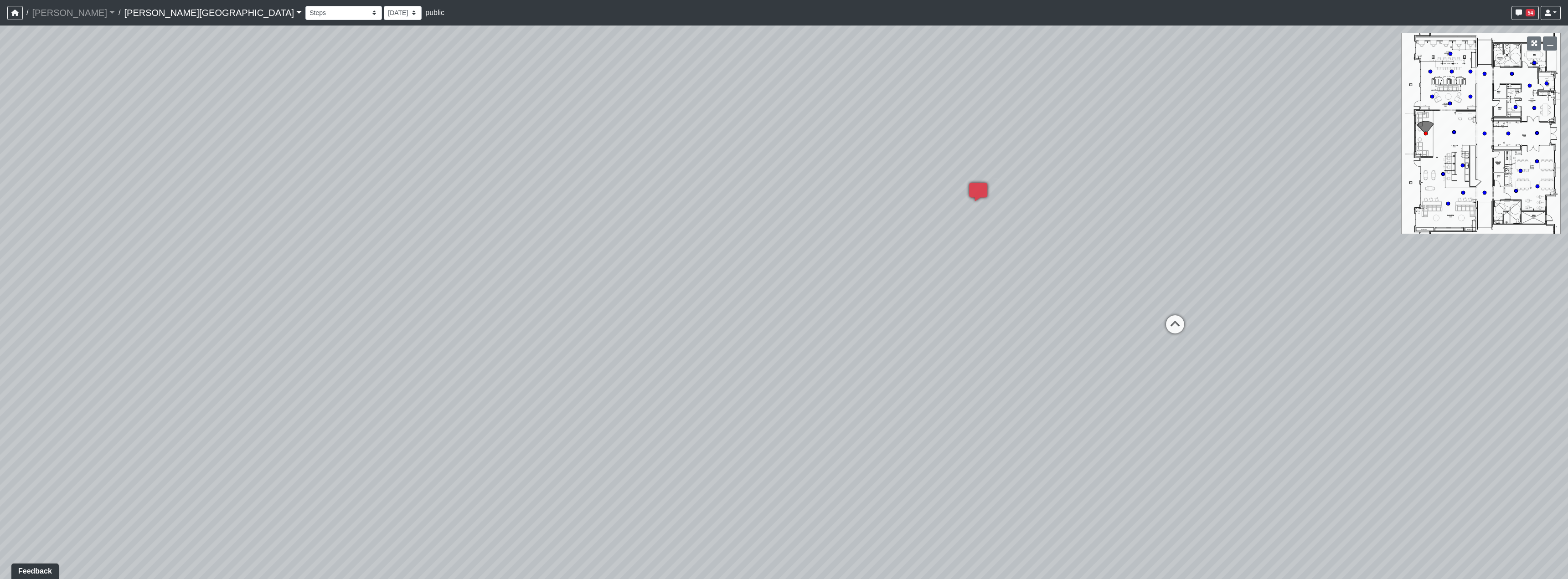
drag, startPoint x: 1235, startPoint y: 382, endPoint x: 878, endPoint y: 377, distance: 357.0
click at [885, 381] on div "Loading... Hallway - Hallway 2 Loading... Entry Loading... Clubroom - Entrance …" at bounding box center [784, 302] width 1568 height 554
drag, startPoint x: 1030, startPoint y: 323, endPoint x: 836, endPoint y: 365, distance: 198.5
click at [851, 364] on div "Loading... Hallway - Hallway 2 Loading... Entry Loading... Clubroom - Entrance …" at bounding box center [784, 302] width 1568 height 554
drag, startPoint x: 746, startPoint y: 411, endPoint x: 621, endPoint y: 251, distance: 203.0
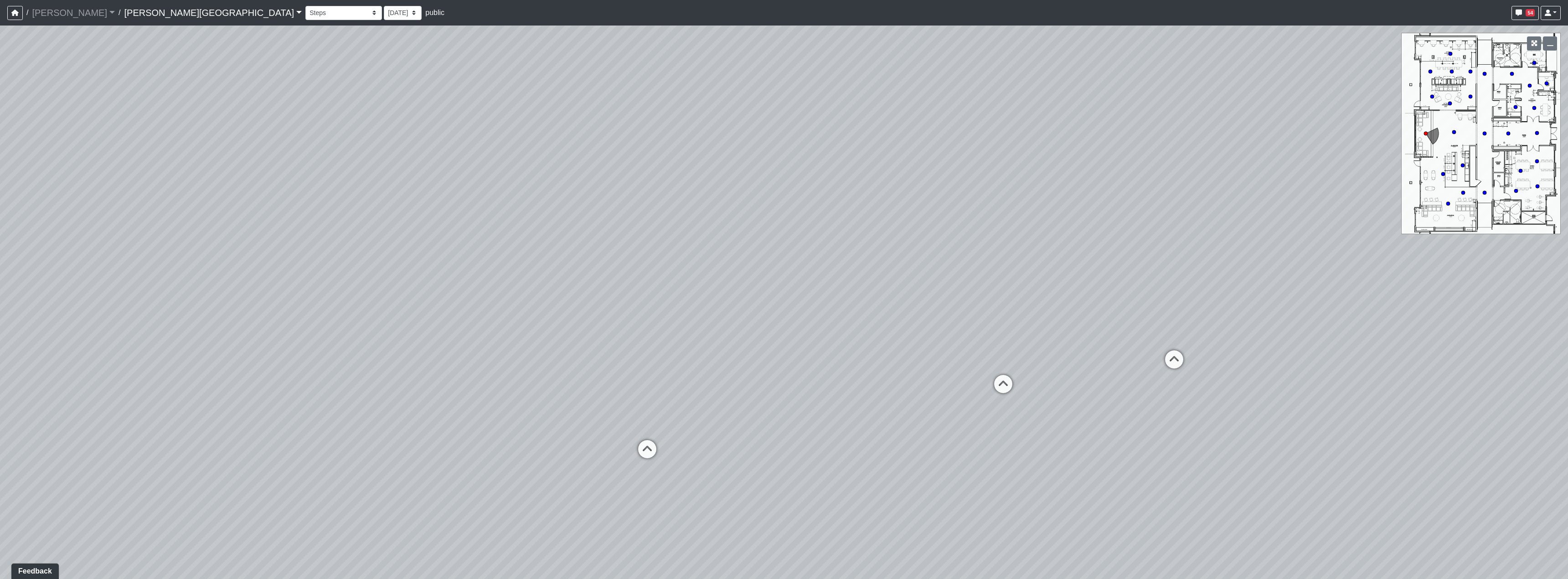
click at [676, 299] on div "Loading... Hallway - Hallway 2 Loading... Entry Loading... Clubroom - Entrance …" at bounding box center [784, 302] width 1568 height 554
drag, startPoint x: 978, startPoint y: 317, endPoint x: 797, endPoint y: 411, distance: 204.0
click at [690, 477] on div "Loading... Hallway - Hallway 2 Loading... Entry Loading... Clubroom - Entrance …" at bounding box center [784, 302] width 1568 height 554
click at [1395, 418] on div "Loading... Hallway - Hallway 2 Loading... Entry Loading... Clubroom - Entrance …" at bounding box center [784, 302] width 1568 height 554
drag, startPoint x: 562, startPoint y: 316, endPoint x: 875, endPoint y: 311, distance: 313.0
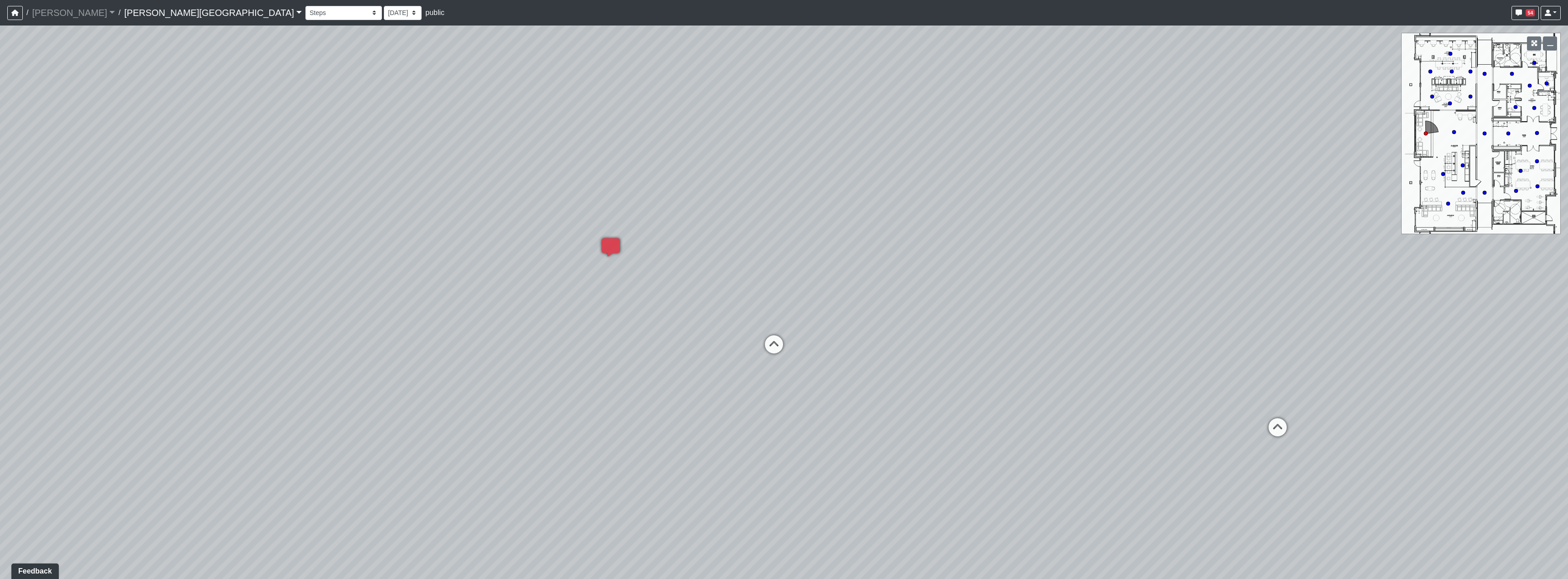
click at [875, 311] on div "Loading... Hallway - Hallway 2 Loading... Entry Loading... Clubroom - Entrance …" at bounding box center [784, 302] width 1568 height 554
drag, startPoint x: 1014, startPoint y: 366, endPoint x: 817, endPoint y: 366, distance: 197.0
click at [817, 366] on div "Loading... Hallway - Hallway 2 Loading... Entry Loading... Clubroom - Entrance …" at bounding box center [784, 302] width 1568 height 554
drag, startPoint x: 886, startPoint y: 390, endPoint x: 823, endPoint y: 388, distance: 63.0
click at [823, 388] on div "Loading... Hallway - Hallway 2 Loading... Entry Loading... Clubroom - Entrance …" at bounding box center [784, 302] width 1568 height 554
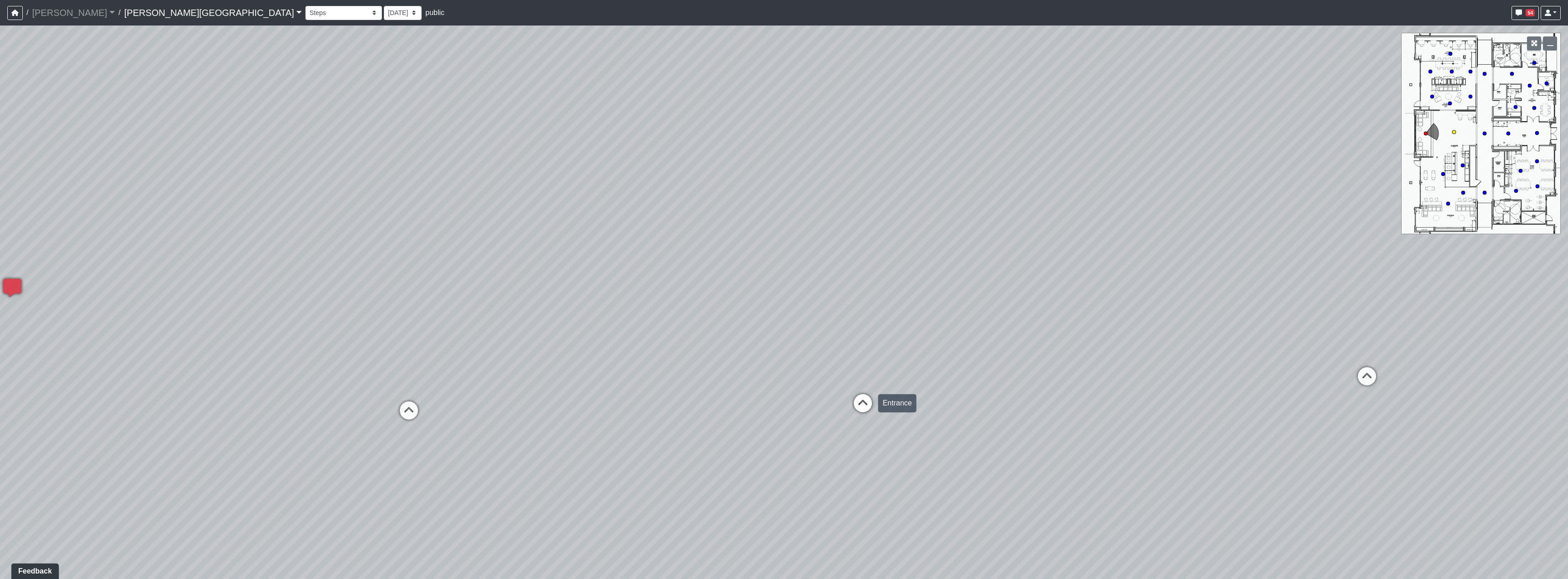
click at [859, 399] on icon at bounding box center [862, 408] width 27 height 27
click at [897, 411] on icon at bounding box center [892, 417] width 27 height 27
click at [855, 449] on icon at bounding box center [865, 454] width 27 height 27
click at [866, 304] on icon at bounding box center [864, 297] width 27 height 27
drag, startPoint x: 857, startPoint y: 344, endPoint x: 1022, endPoint y: 345, distance: 165.0
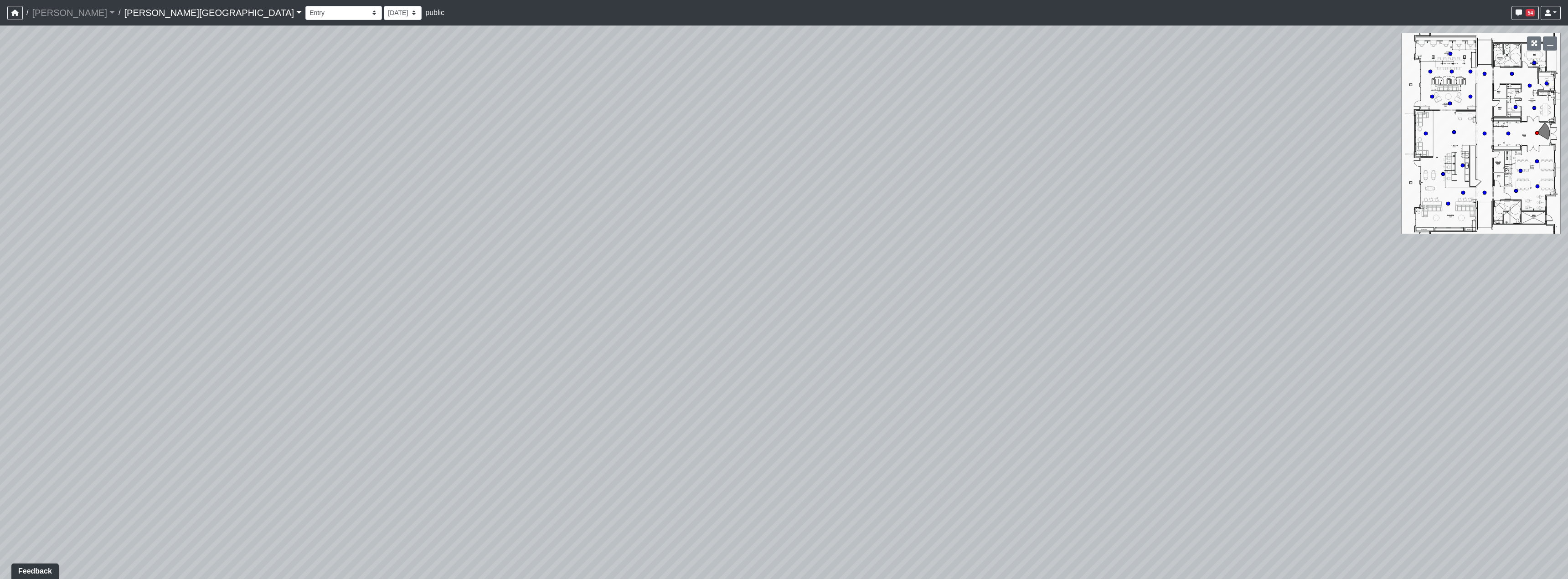
click at [978, 343] on div "Loading... Hallway - Hallway 2 Loading... Entry Loading... Clubroom - Entrance …" at bounding box center [784, 302] width 1568 height 554
drag, startPoint x: 663, startPoint y: 354, endPoint x: 889, endPoint y: 350, distance: 226.0
click at [885, 349] on div "Loading... Hallway - Hallway 2 Loading... Entry Loading... Clubroom - Entrance …" at bounding box center [784, 302] width 1568 height 554
click at [841, 375] on div "Loading... Hallway - Hallway 2 Loading... Entry Loading... Clubroom - Entrance …" at bounding box center [784, 302] width 1568 height 554
click at [856, 374] on icon at bounding box center [859, 380] width 27 height 27
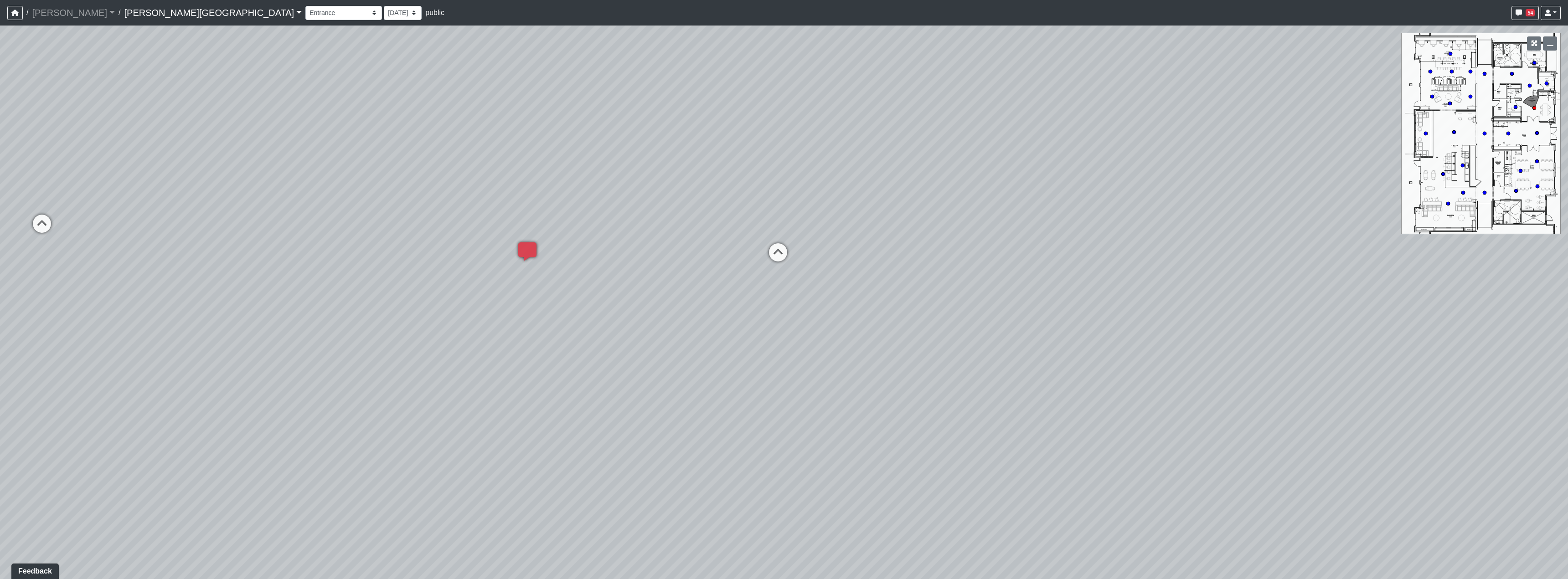
click at [897, 365] on div "Loading... Hallway - Hallway 2 Loading... Entry Loading... Clubroom - Entrance …" at bounding box center [784, 302] width 1568 height 554
drag, startPoint x: 916, startPoint y: 368, endPoint x: 925, endPoint y: 382, distance: 16.6
click at [924, 385] on div "Loading... Hallway - Hallway 2 Loading... Entry Loading... Clubroom - Entrance …" at bounding box center [784, 302] width 1568 height 554
drag, startPoint x: 1374, startPoint y: 471, endPoint x: 822, endPoint y: 438, distance: 553.0
click at [883, 444] on div "Loading... Hallway - Hallway 2 Loading... Entry Loading... Clubroom - Entrance …" at bounding box center [784, 302] width 1568 height 554
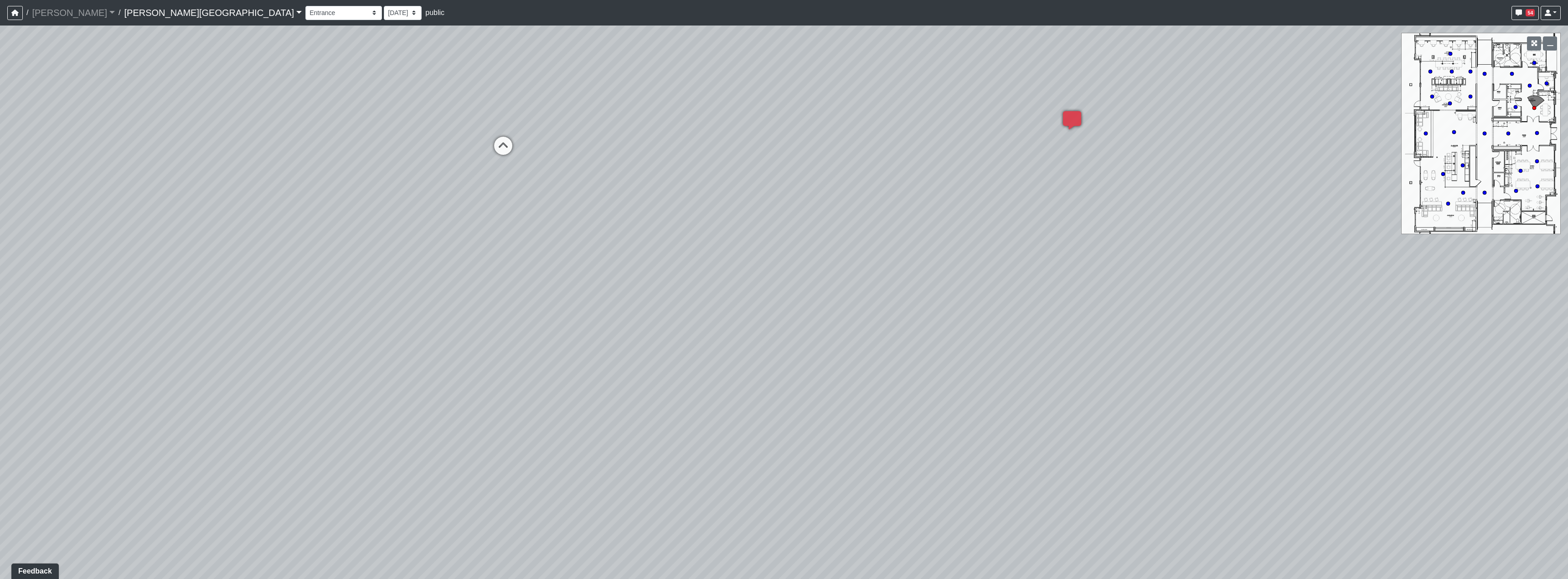
drag, startPoint x: 1021, startPoint y: 412, endPoint x: 713, endPoint y: 473, distance: 314.0
click at [697, 478] on div "Loading... Hallway - Hallway 2 Loading... Entry Loading... Clubroom - Entrance …" at bounding box center [784, 302] width 1568 height 554
drag, startPoint x: 938, startPoint y: 415, endPoint x: 659, endPoint y: 425, distance: 279.2
click at [659, 425] on div "Loading... Hallway - Hallway 2 Loading... Entry Loading... Clubroom - Entrance …" at bounding box center [784, 302] width 1568 height 554
drag, startPoint x: 995, startPoint y: 431, endPoint x: 819, endPoint y: 380, distance: 183.2
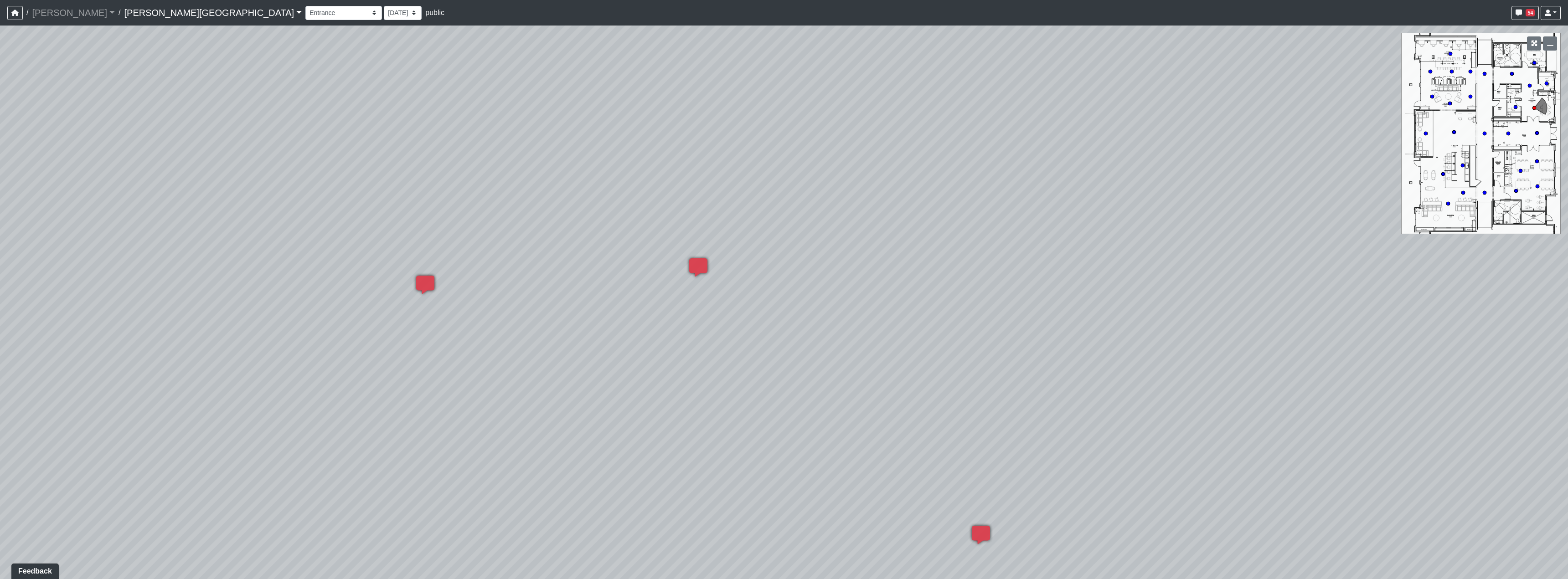
click at [912, 411] on div "Loading... Hallway - Hallway 2 Loading... Entry Loading... Clubroom - Entrance …" at bounding box center [784, 302] width 1568 height 554
drag, startPoint x: 1161, startPoint y: 438, endPoint x: 676, endPoint y: 359, distance: 491.4
click at [813, 388] on div "Loading... Hallway - Hallway 2 Loading... Entry Loading... Clubroom - Entrance …" at bounding box center [784, 302] width 1568 height 554
drag, startPoint x: 969, startPoint y: 390, endPoint x: 926, endPoint y: 459, distance: 81.3
click at [969, 456] on div "Loading... Hallway - Hallway 2 Loading... Entry Loading... Clubroom - Entrance …" at bounding box center [784, 302] width 1568 height 554
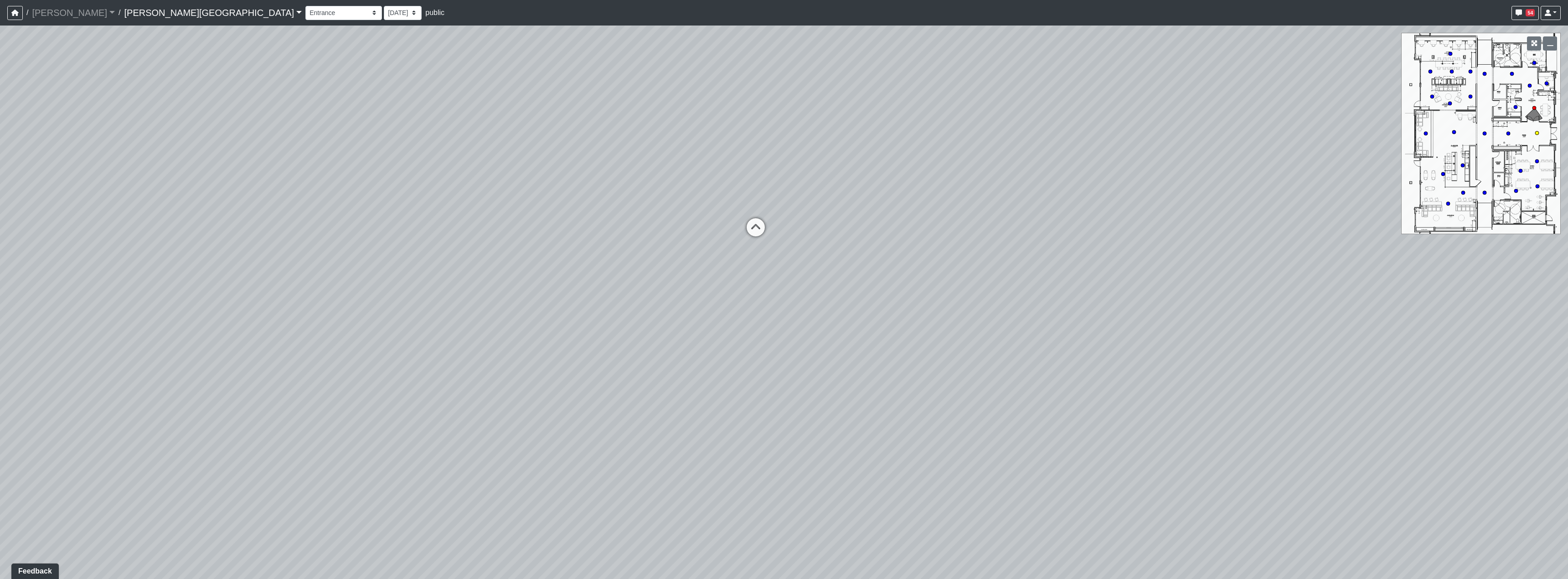
click at [757, 225] on icon at bounding box center [755, 232] width 27 height 27
click at [816, 220] on icon at bounding box center [821, 227] width 27 height 27
select select "naw5Jj7RU1t4poM7MLn8tj"
drag, startPoint x: 641, startPoint y: 259, endPoint x: 485, endPoint y: 263, distance: 156.1
click at [485, 263] on div "Loading... Hallway - Hallway 2 Loading... Entry Loading... Clubroom - Entrance …" at bounding box center [784, 302] width 1568 height 554
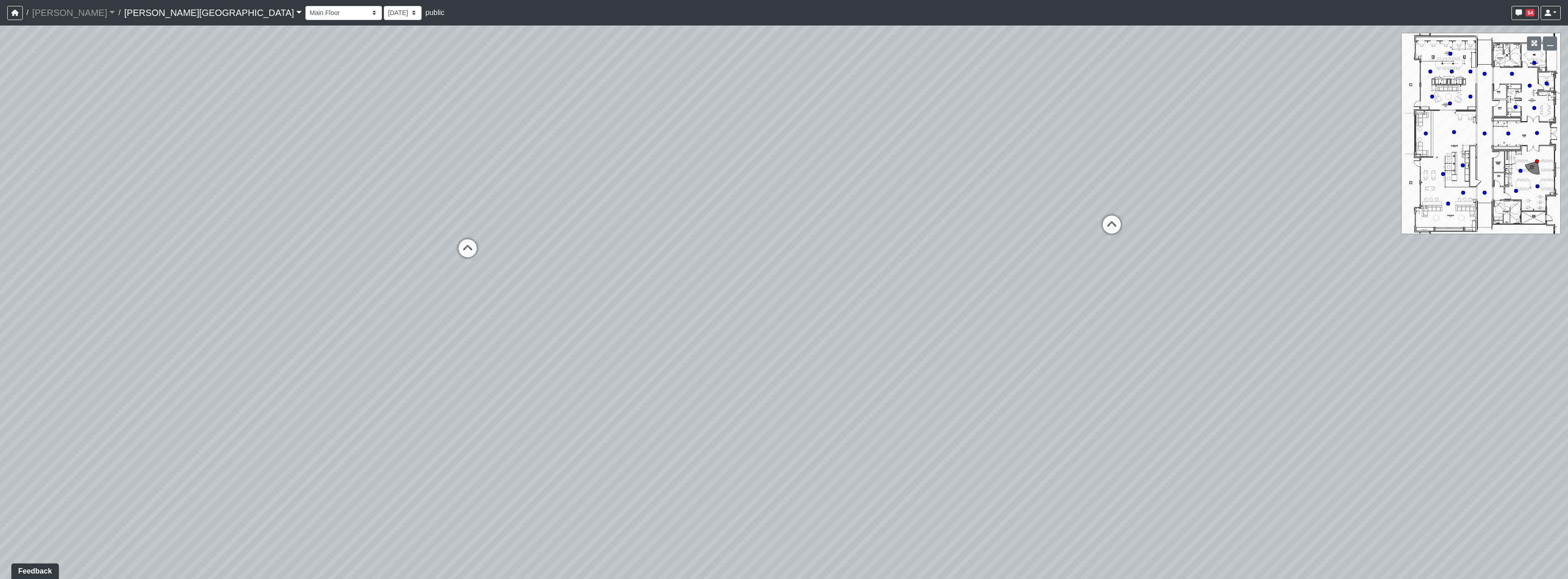
drag, startPoint x: 1006, startPoint y: 289, endPoint x: 895, endPoint y: 290, distance: 111.0
click at [898, 290] on div "Loading... Hallway - Hallway 2 Loading... Entry Loading... Clubroom - Entrance …" at bounding box center [784, 302] width 1568 height 554
